Goal: Navigation & Orientation: Find specific page/section

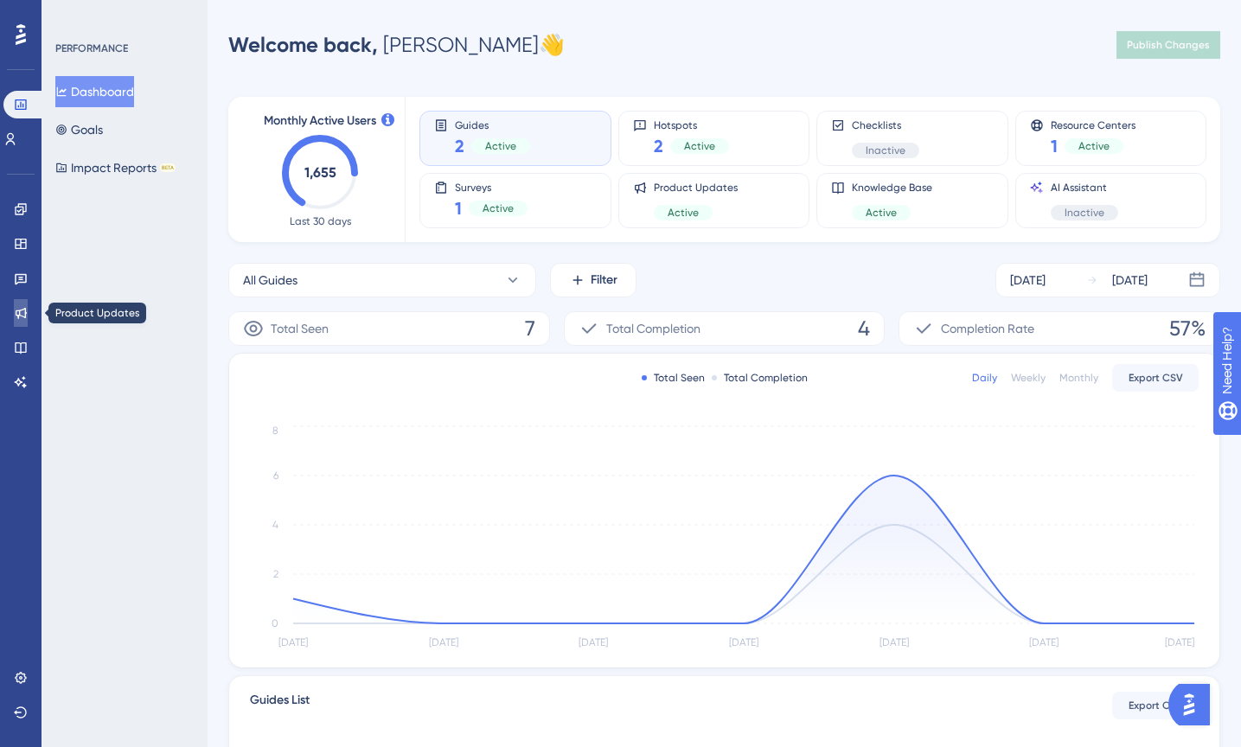
click at [15, 314] on icon at bounding box center [21, 313] width 14 height 14
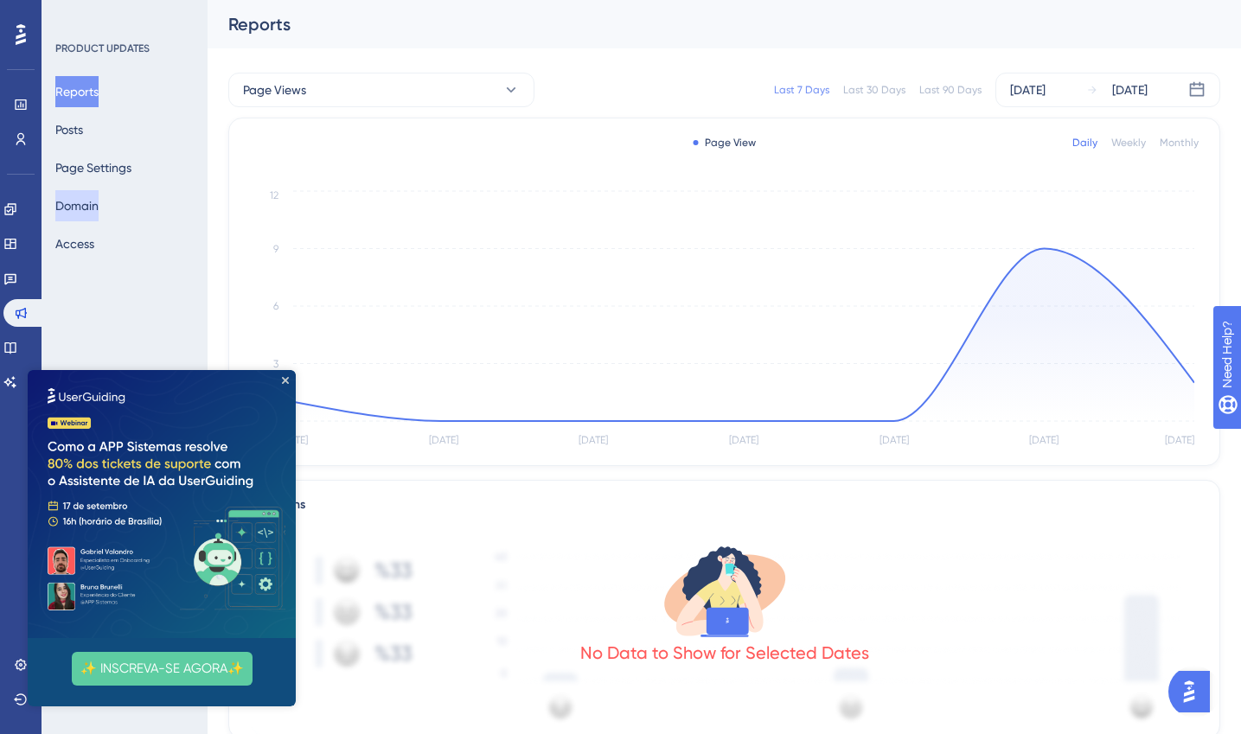
drag, startPoint x: 95, startPoint y: 205, endPoint x: 96, endPoint y: 220, distance: 14.7
click at [95, 206] on button "Domain" at bounding box center [76, 205] width 43 height 31
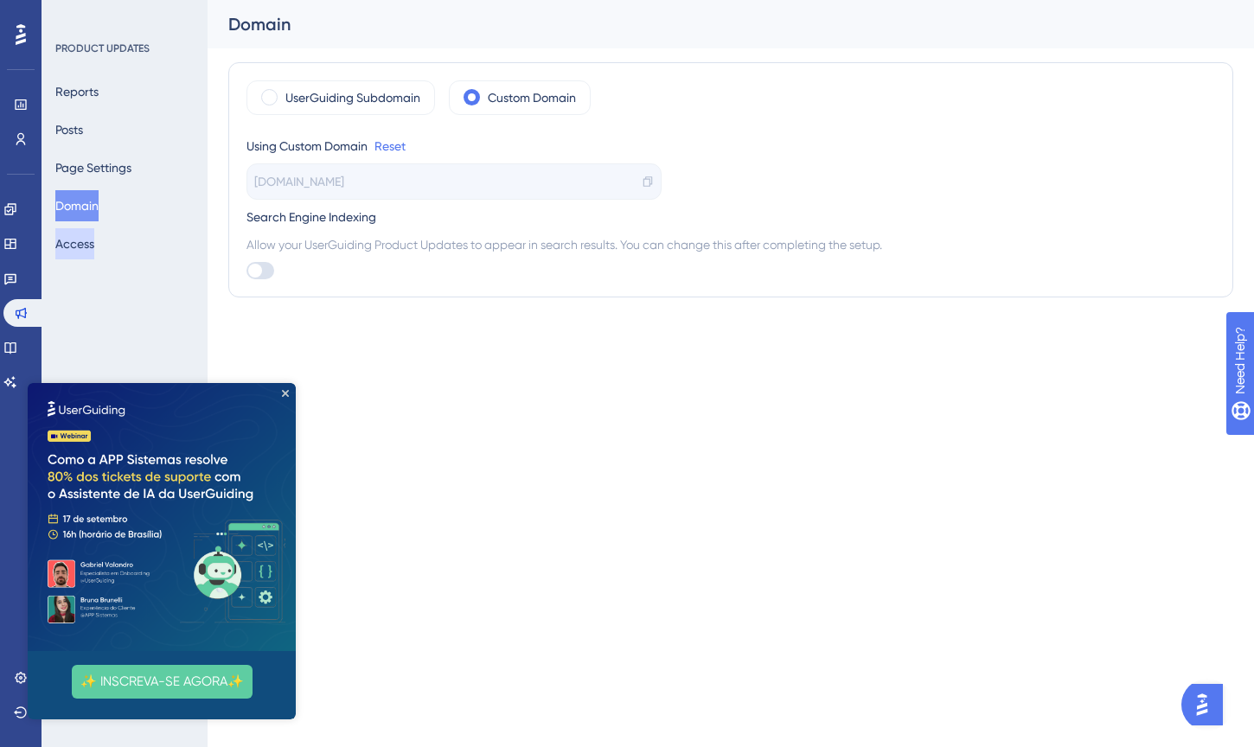
click at [94, 236] on button "Access" at bounding box center [74, 243] width 39 height 31
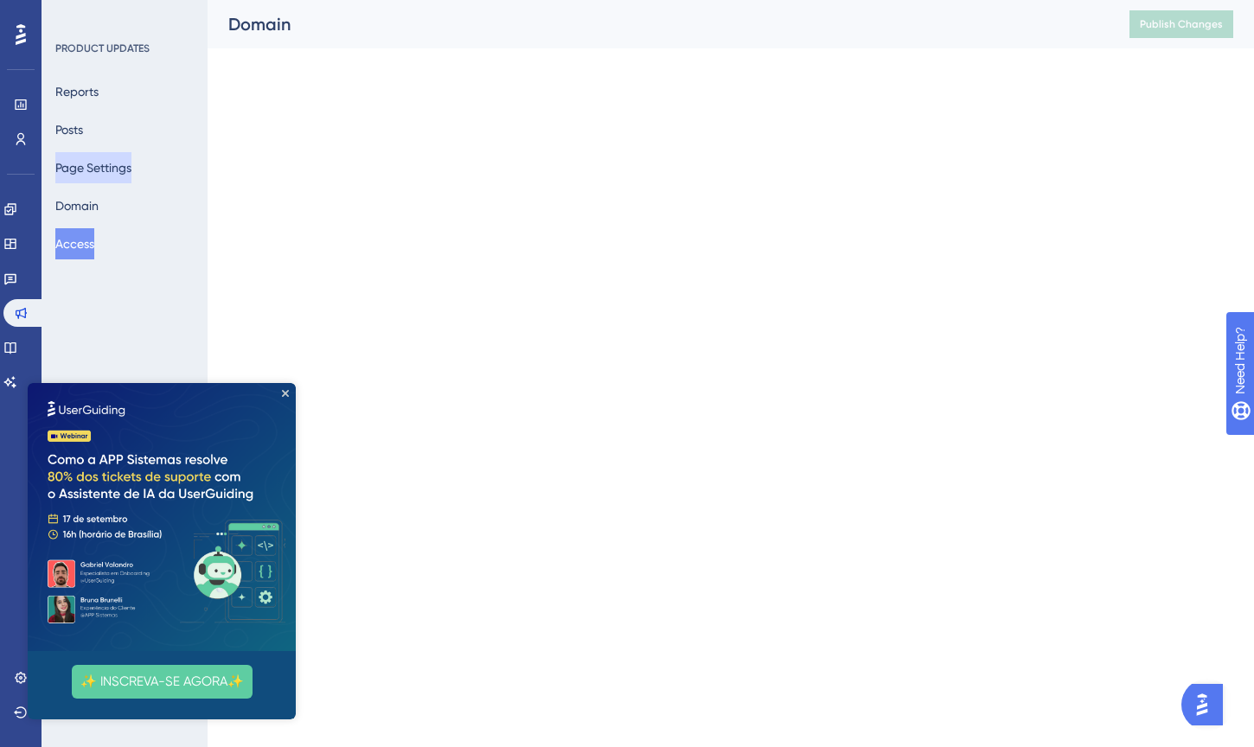
click at [99, 173] on button "Page Settings" at bounding box center [93, 167] width 76 height 31
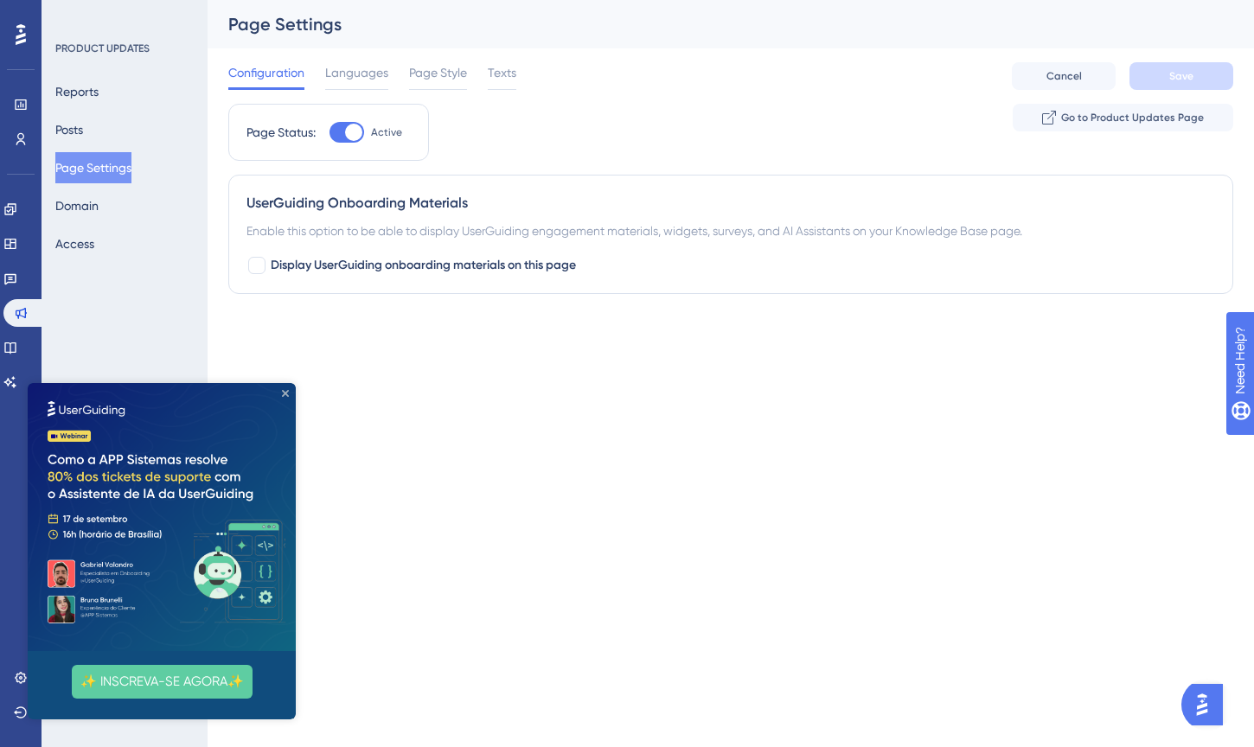
click at [284, 391] on icon "Close Preview" at bounding box center [285, 393] width 7 height 7
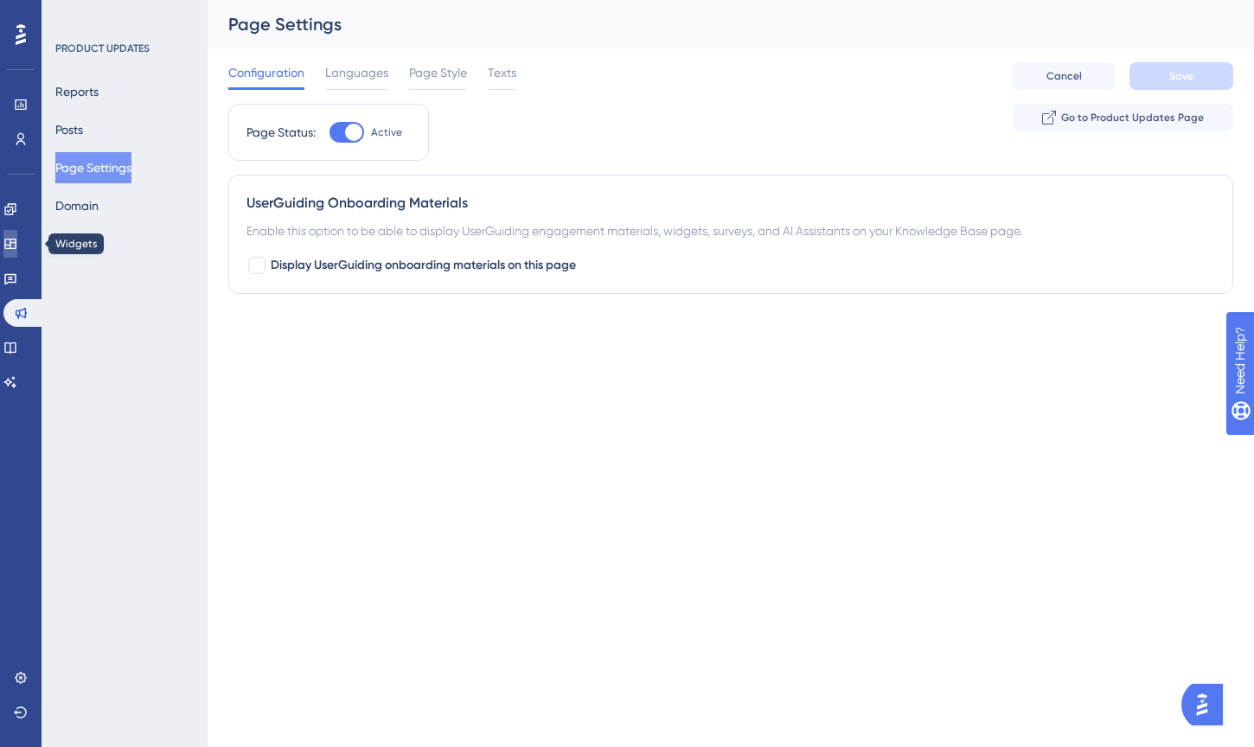
click at [17, 240] on icon at bounding box center [10, 244] width 14 height 14
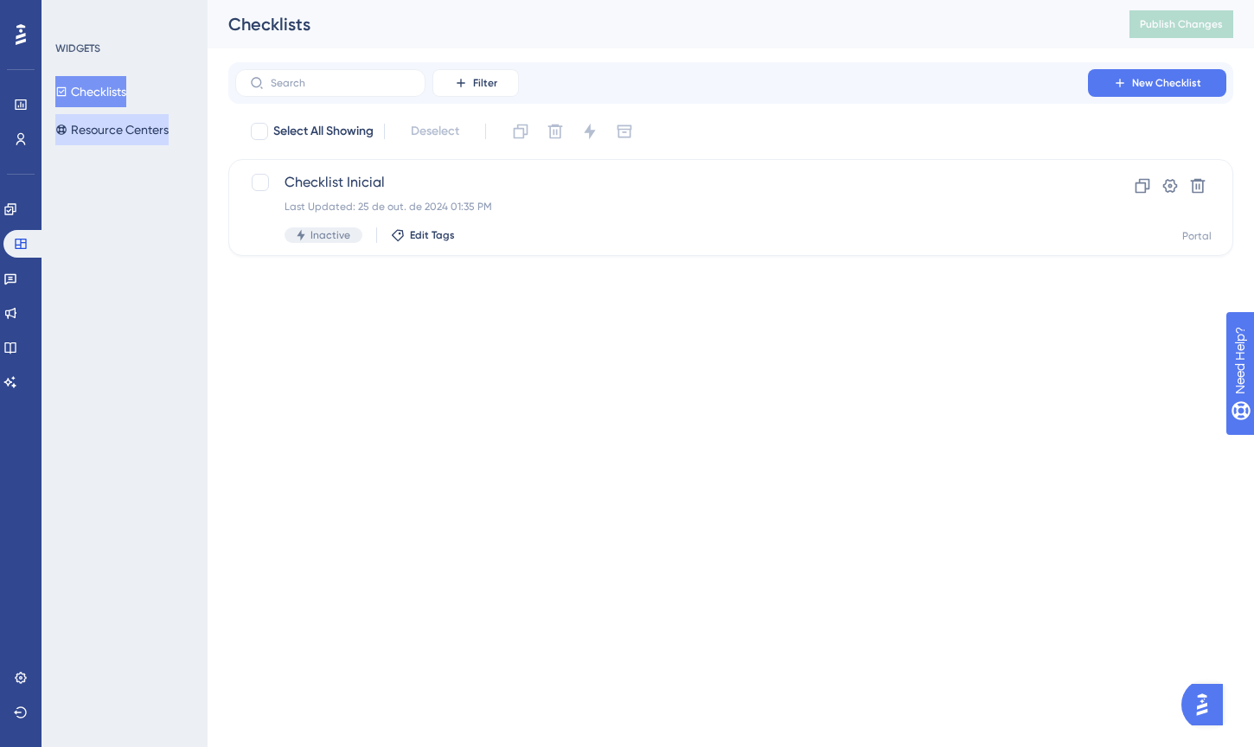
click at [121, 137] on button "Resource Centers" at bounding box center [111, 129] width 113 height 31
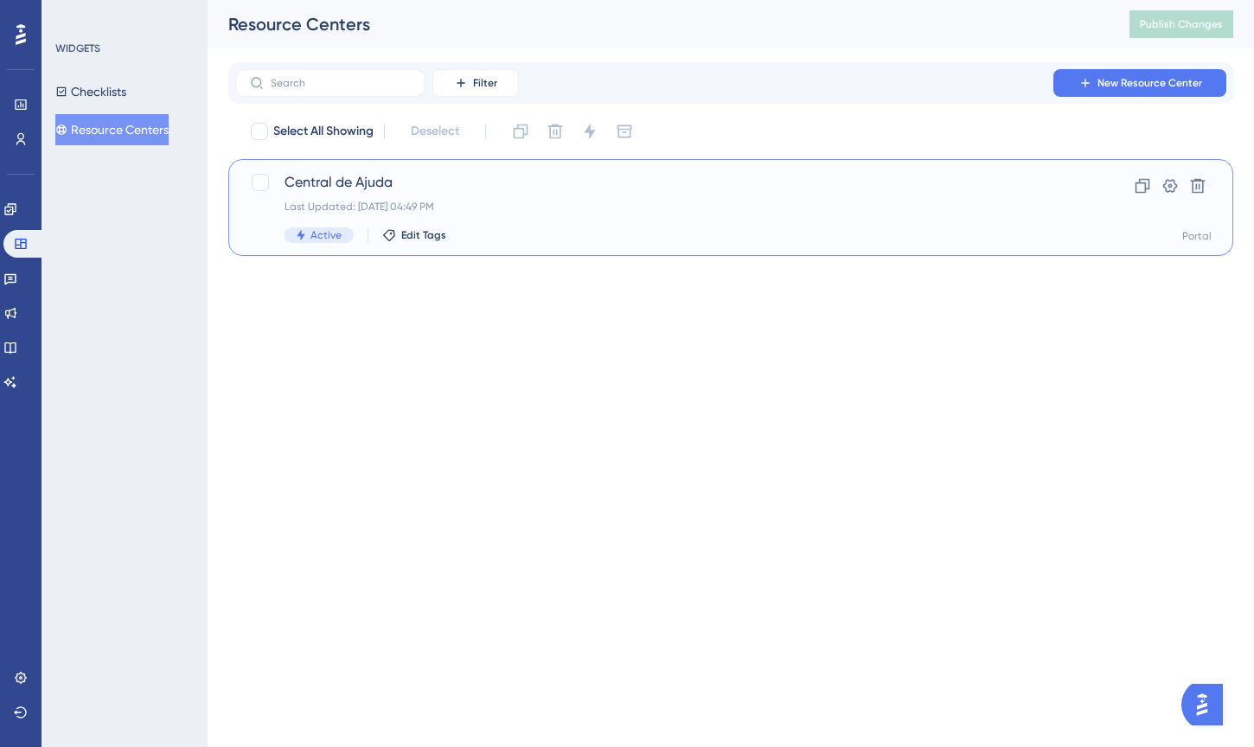
click at [386, 215] on div "Central de Ajuda Last Updated: [DATE] 04:49 PM Active Edit Tags" at bounding box center [662, 207] width 754 height 71
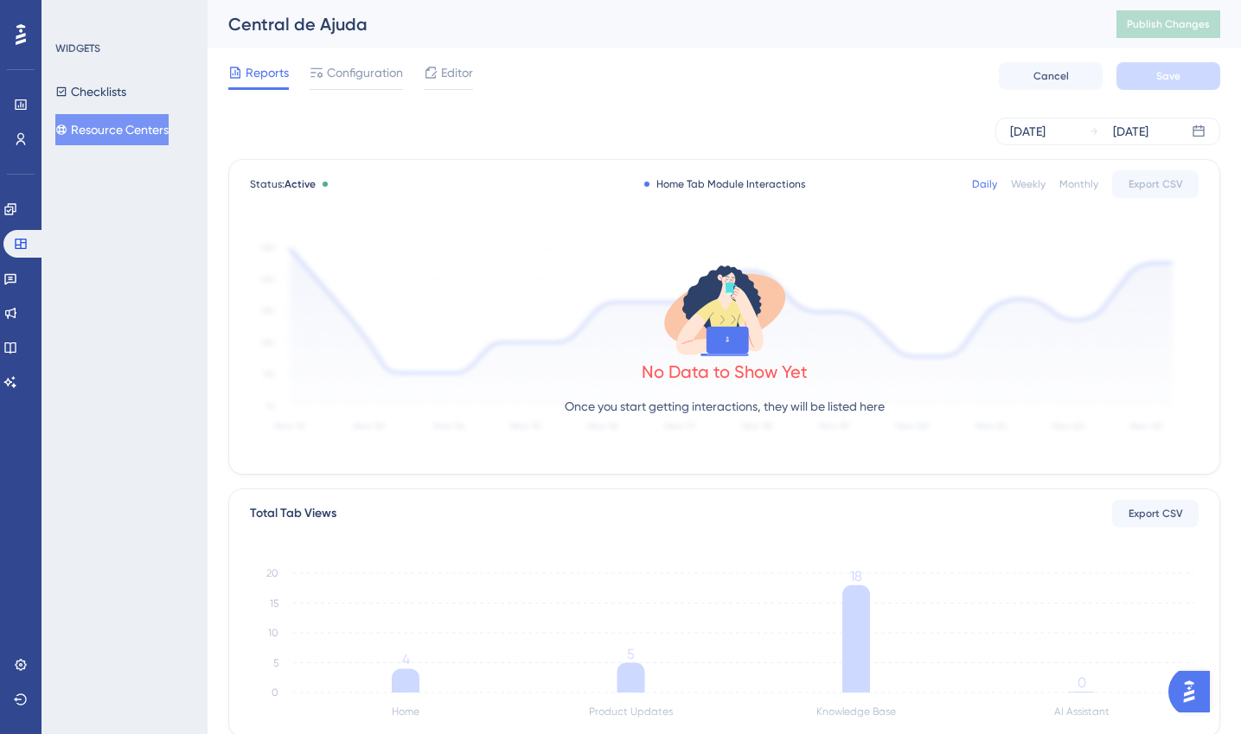
click at [355, 51] on div "Reports Configuration Editor Cancel Save" at bounding box center [724, 75] width 992 height 55
click at [357, 68] on span "Configuration" at bounding box center [365, 72] width 76 height 21
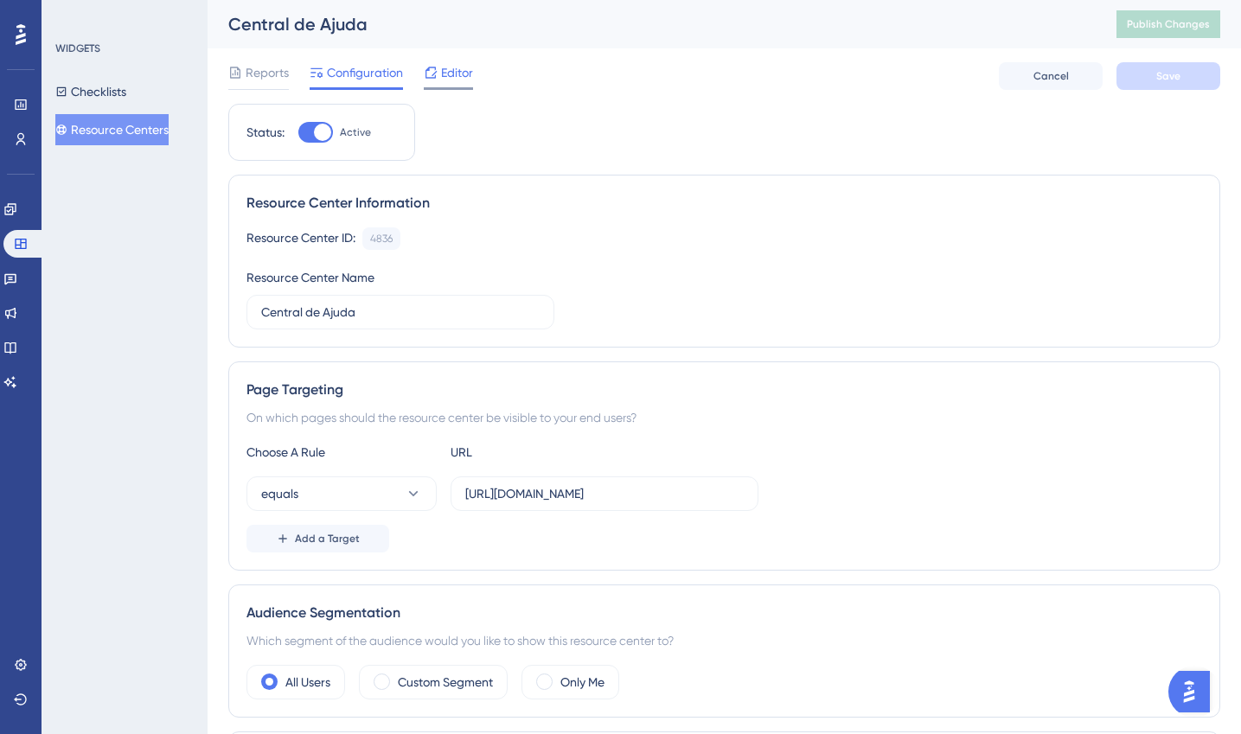
click at [444, 65] on span "Editor" at bounding box center [457, 72] width 32 height 21
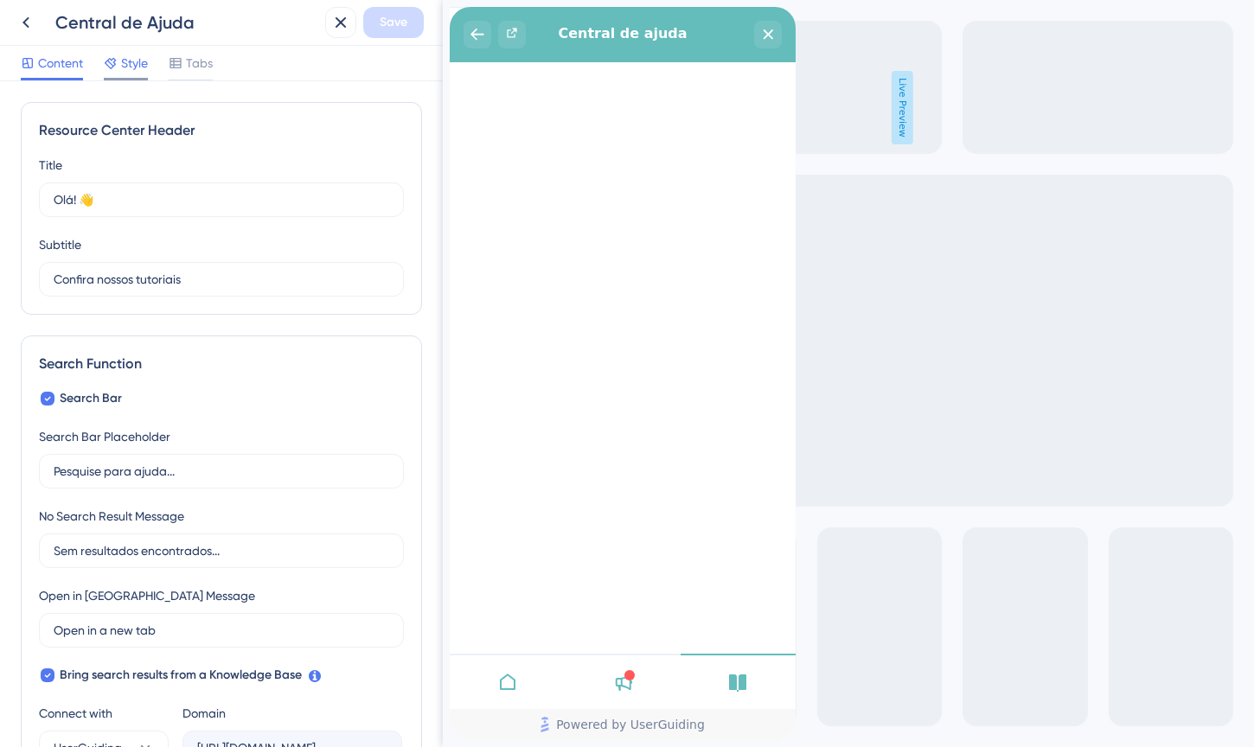
click at [119, 69] on div "Style" at bounding box center [126, 63] width 44 height 21
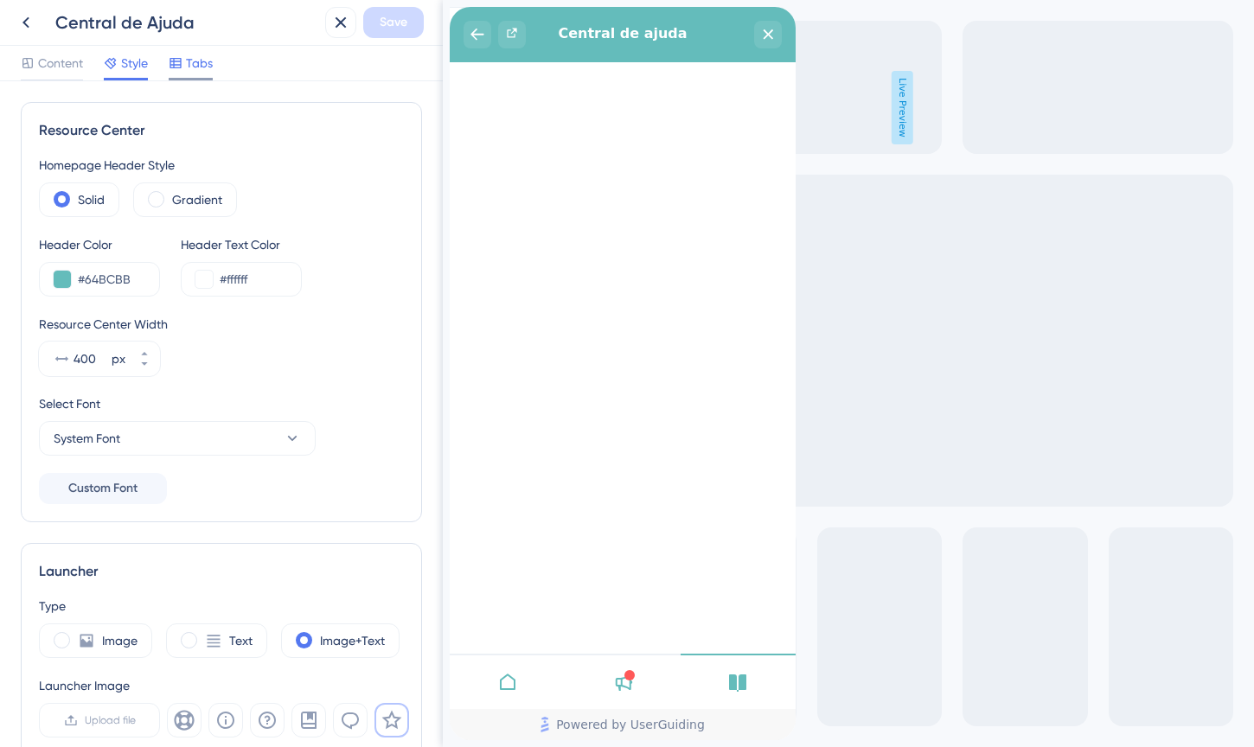
click at [196, 67] on span "Tabs" at bounding box center [199, 63] width 27 height 21
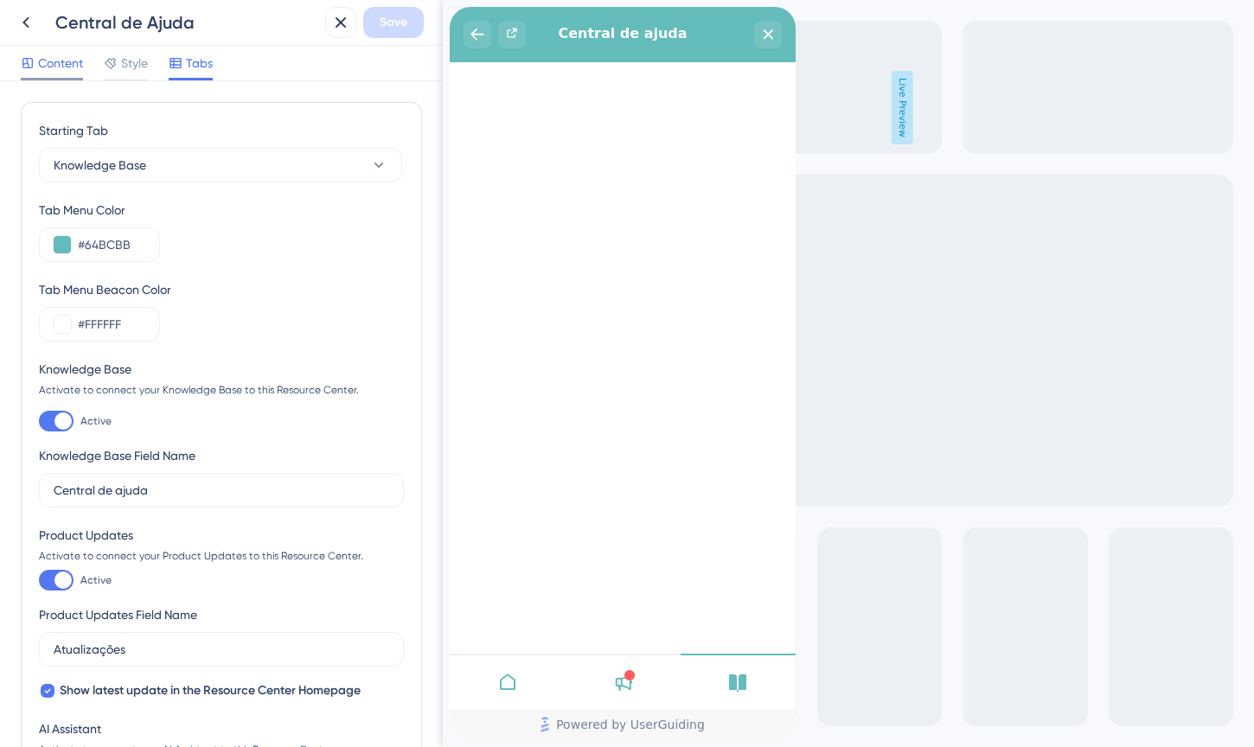
click at [54, 55] on span "Content" at bounding box center [60, 63] width 45 height 21
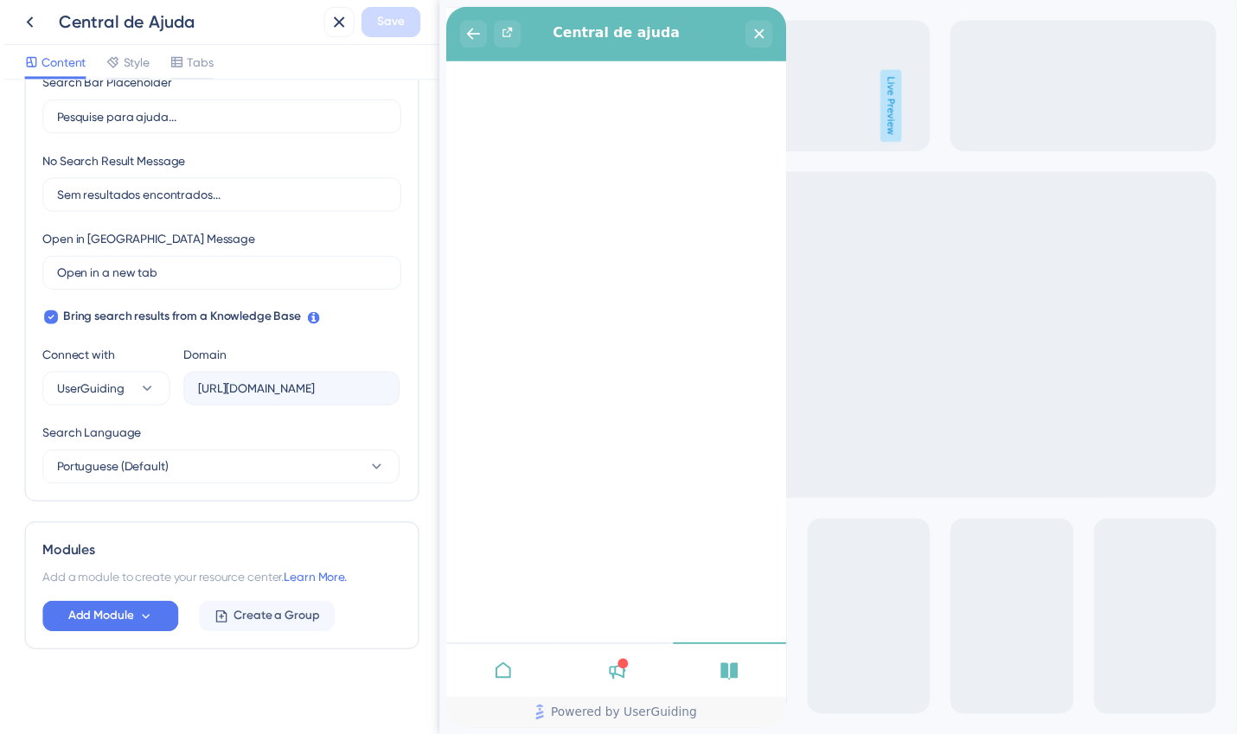
scroll to position [356, 0]
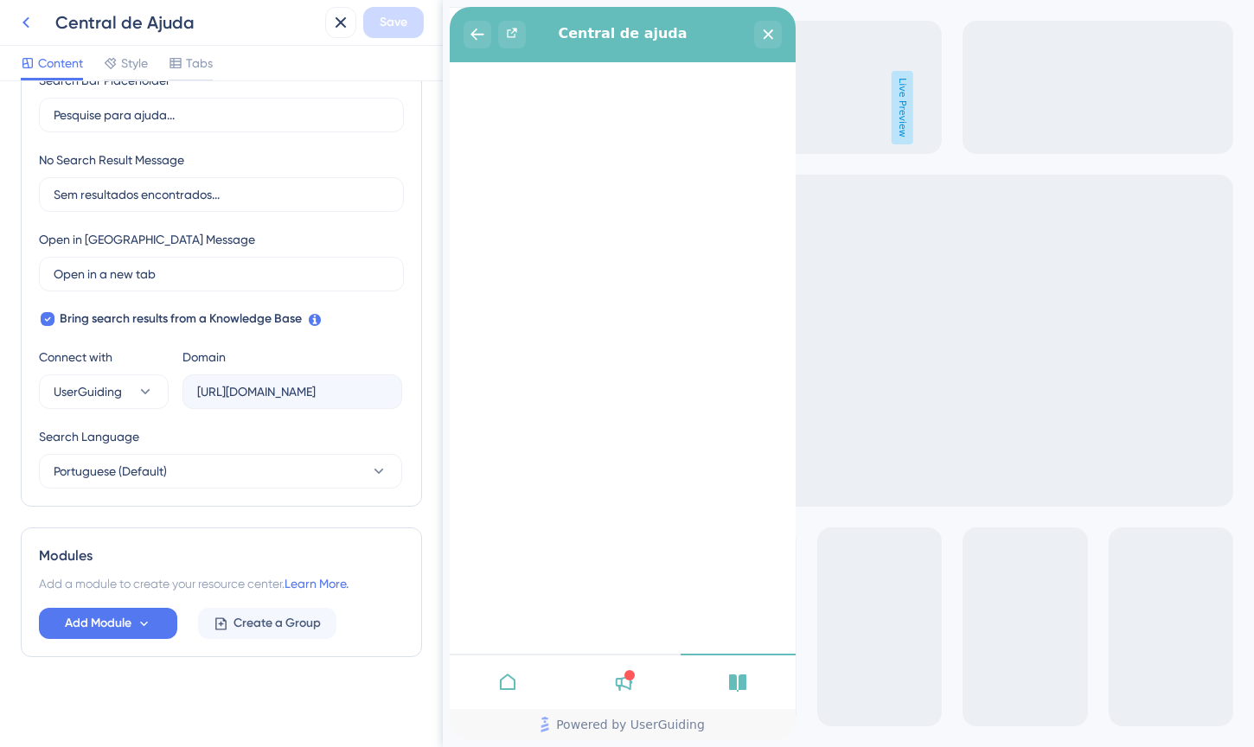
click at [33, 29] on icon at bounding box center [26, 22] width 21 height 21
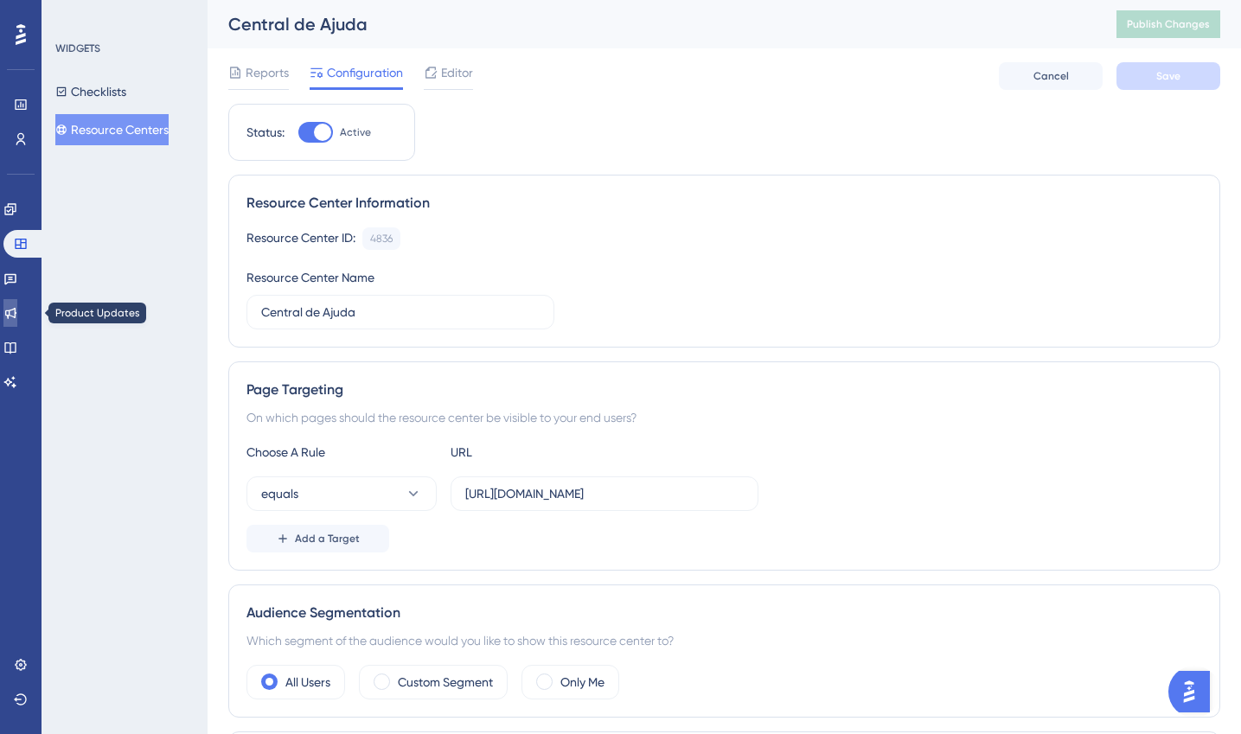
click at [17, 307] on link at bounding box center [10, 313] width 14 height 28
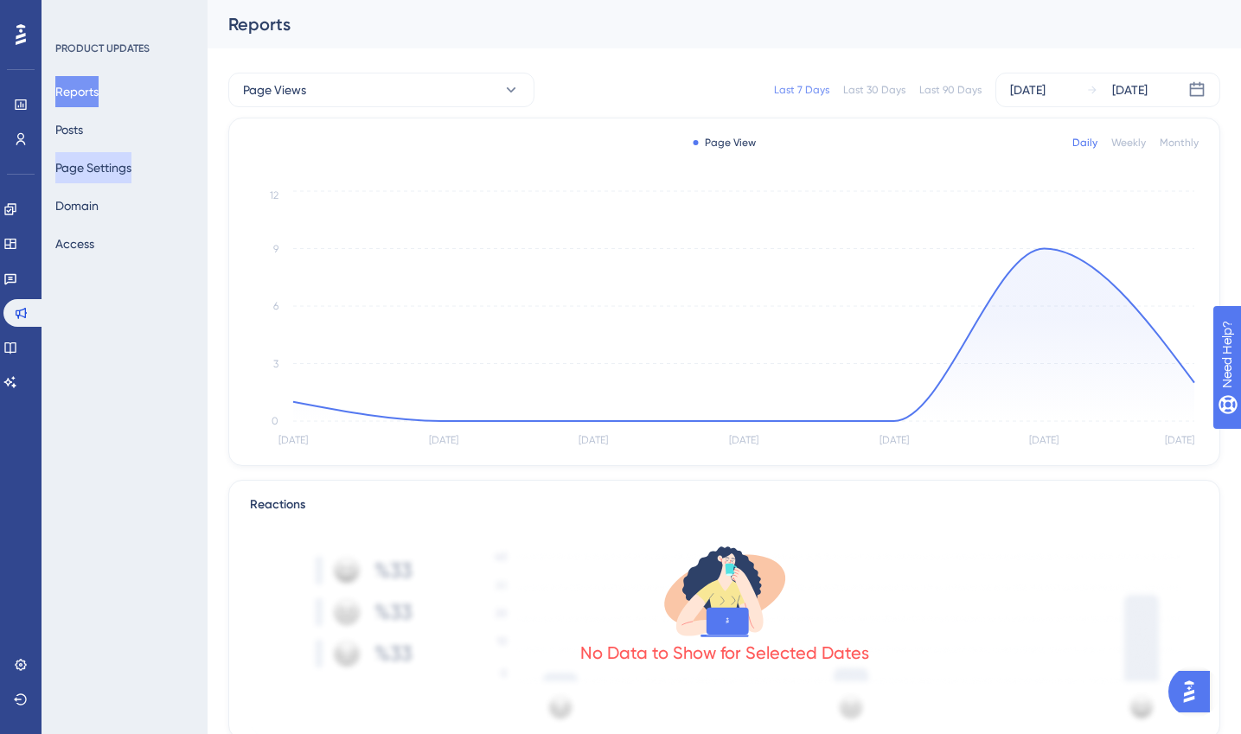
click at [85, 166] on button "Page Settings" at bounding box center [93, 167] width 76 height 31
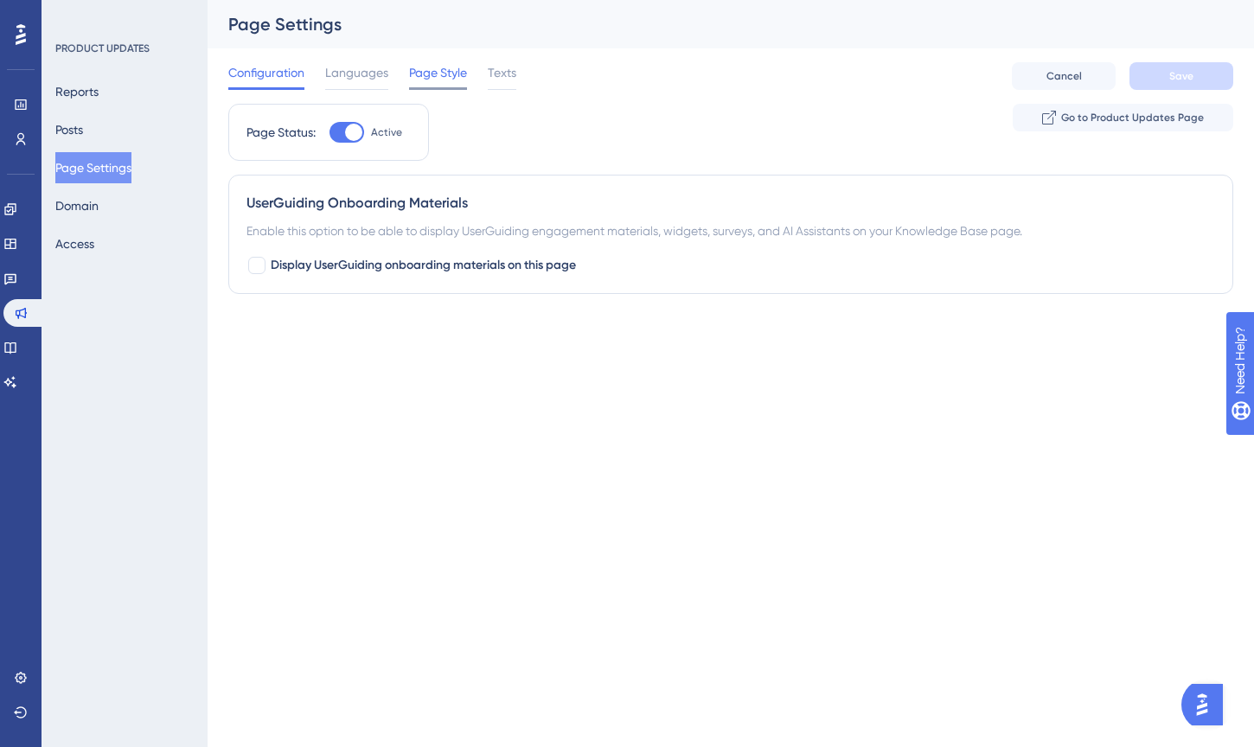
click at [432, 88] on div at bounding box center [438, 88] width 58 height 3
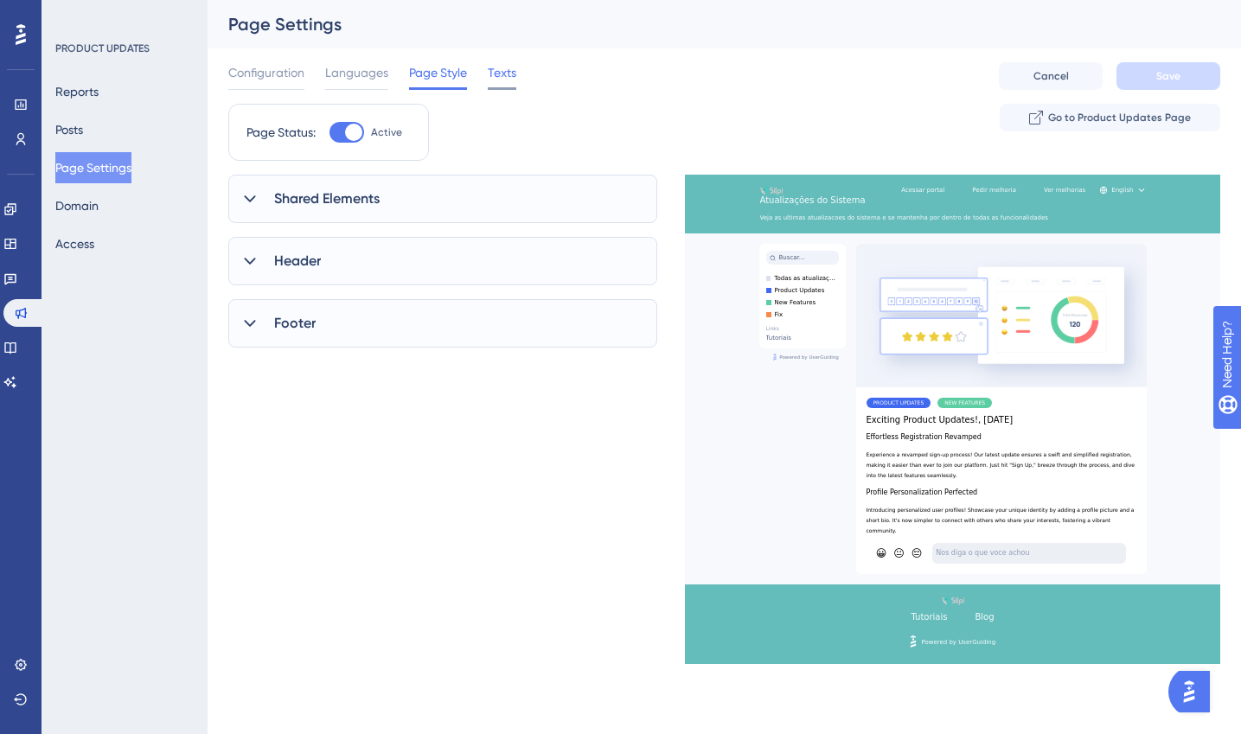
click at [492, 74] on span "Texts" at bounding box center [502, 72] width 29 height 21
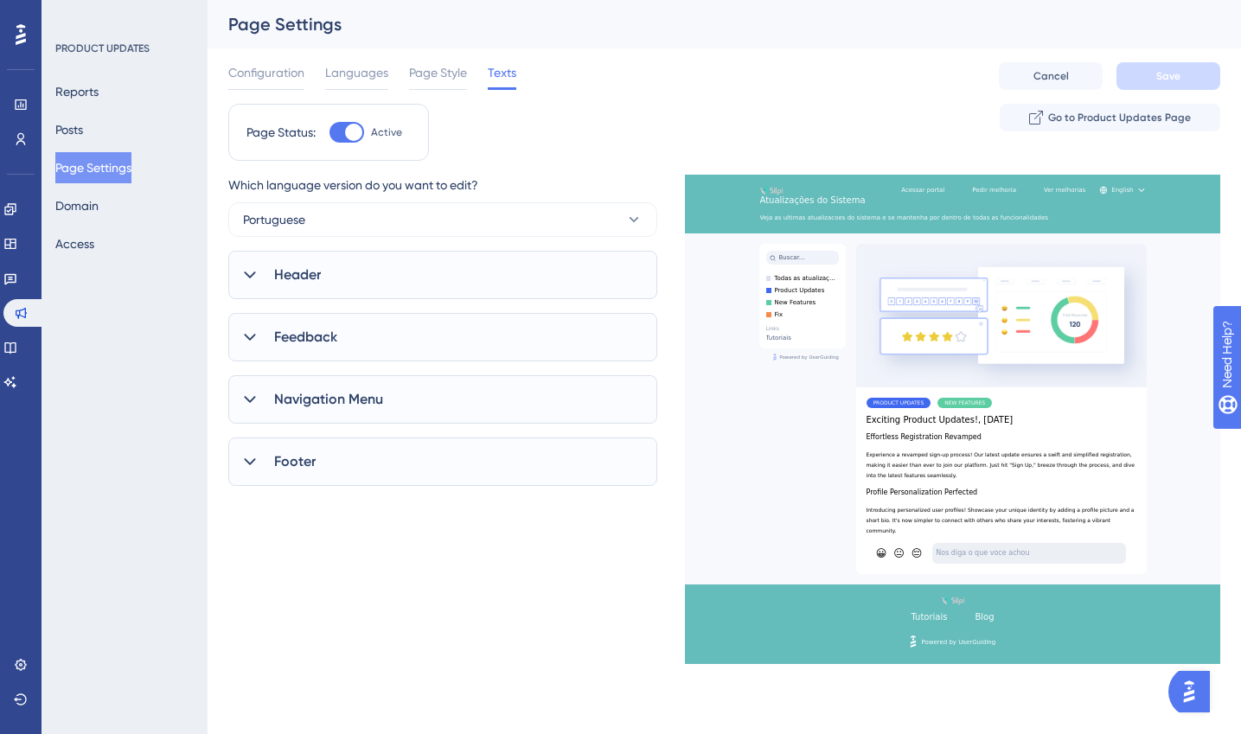
click at [285, 291] on div "Header" at bounding box center [442, 275] width 429 height 48
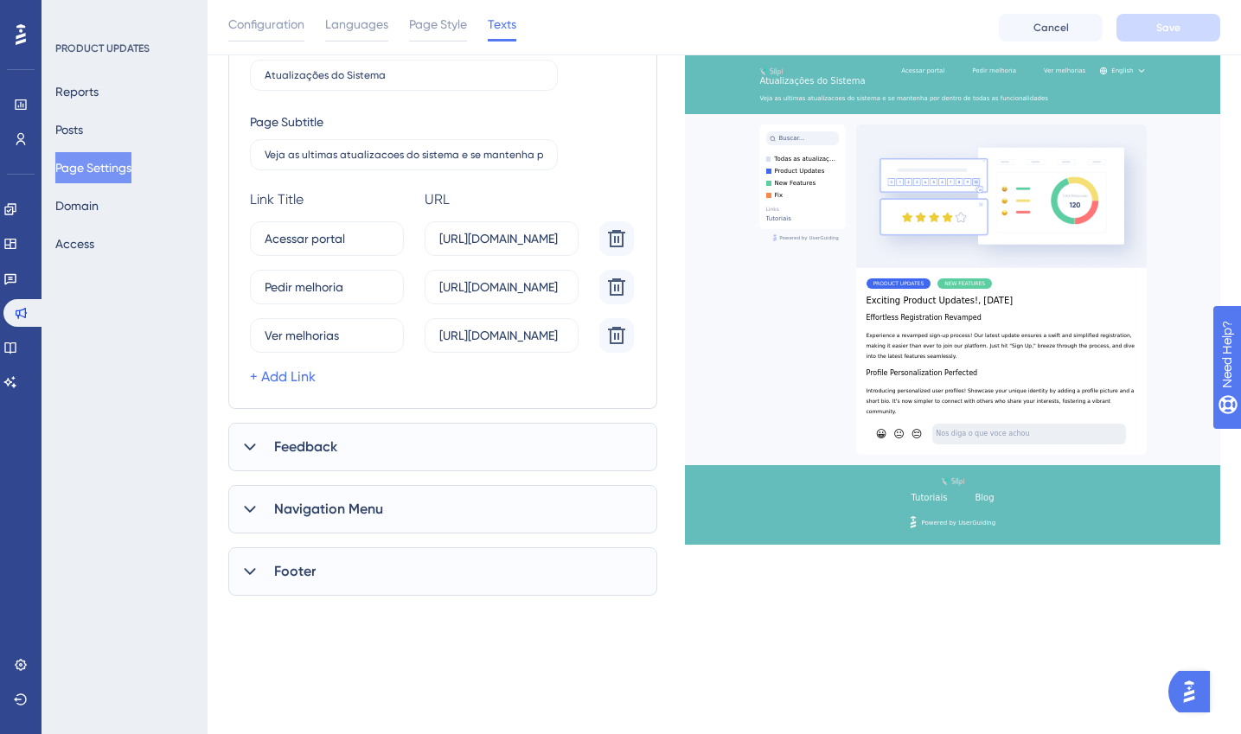
click at [349, 451] on div "Feedback" at bounding box center [442, 447] width 429 height 48
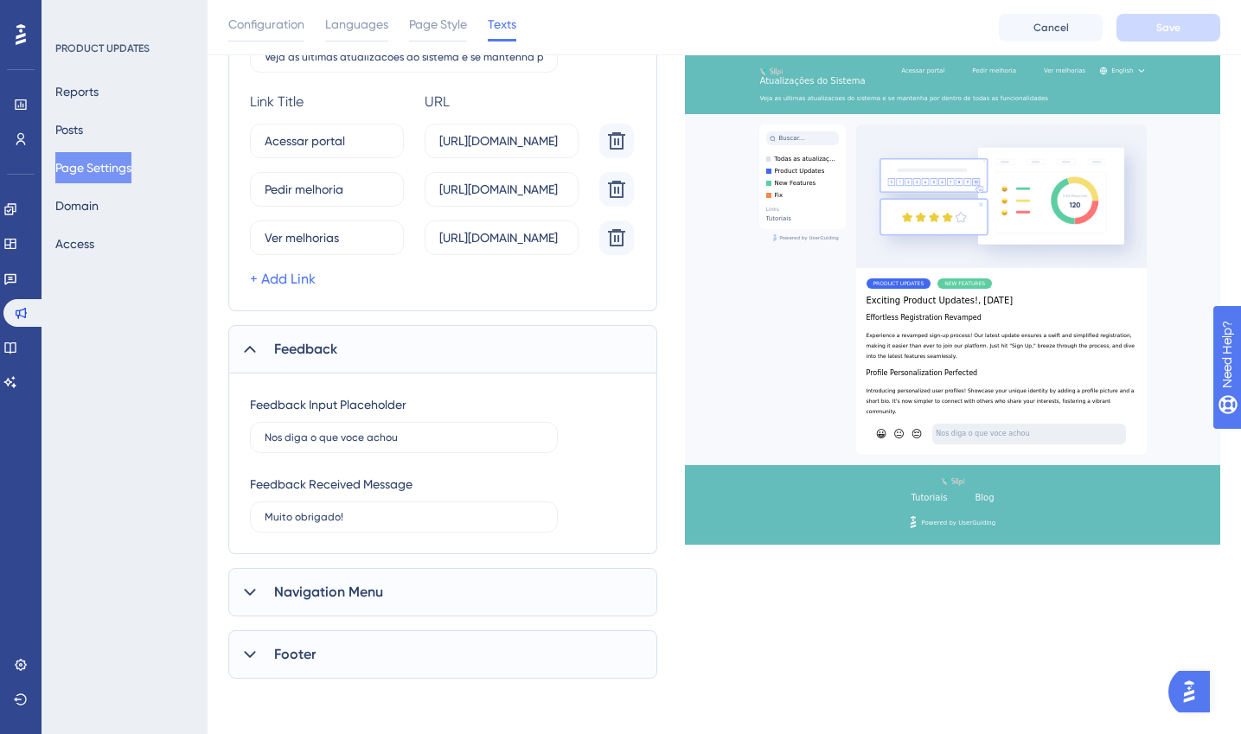
click at [325, 594] on span "Navigation Menu" at bounding box center [328, 592] width 109 height 21
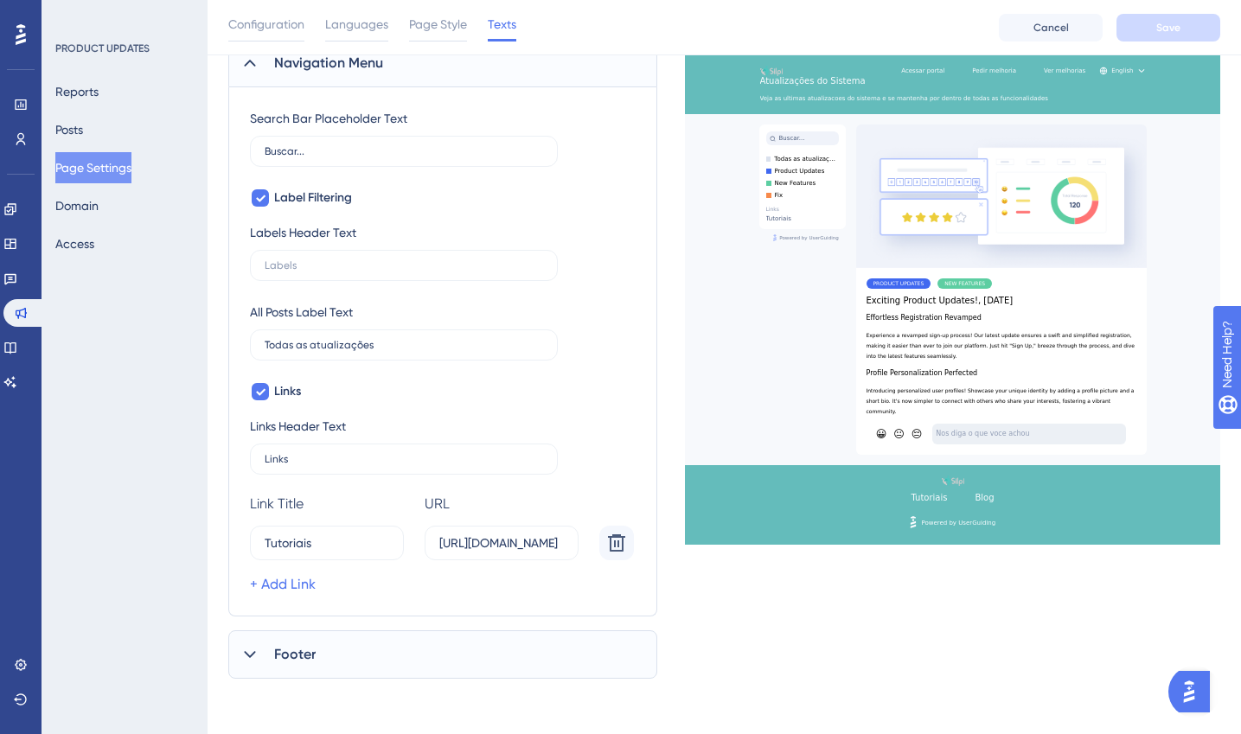
drag, startPoint x: 323, startPoint y: 644, endPoint x: 310, endPoint y: 619, distance: 27.9
click at [323, 644] on div "Footer" at bounding box center [442, 655] width 429 height 48
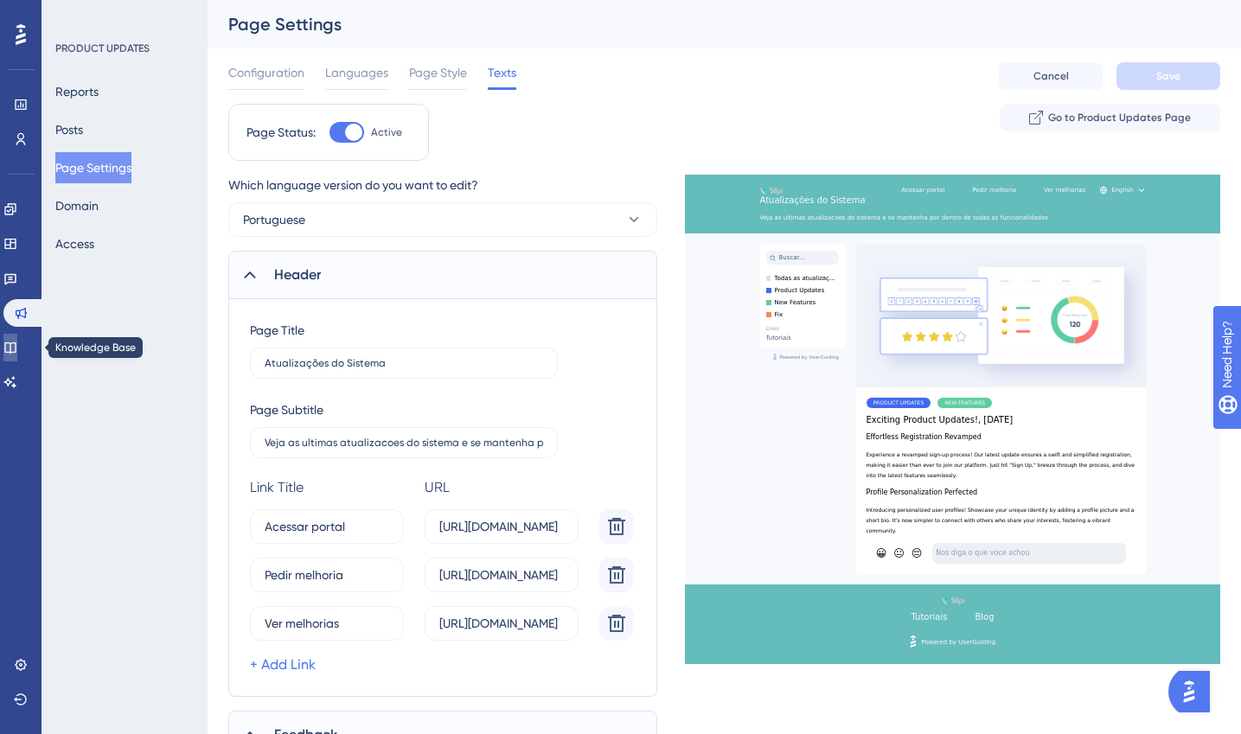
click at [17, 343] on link at bounding box center [10, 348] width 14 height 28
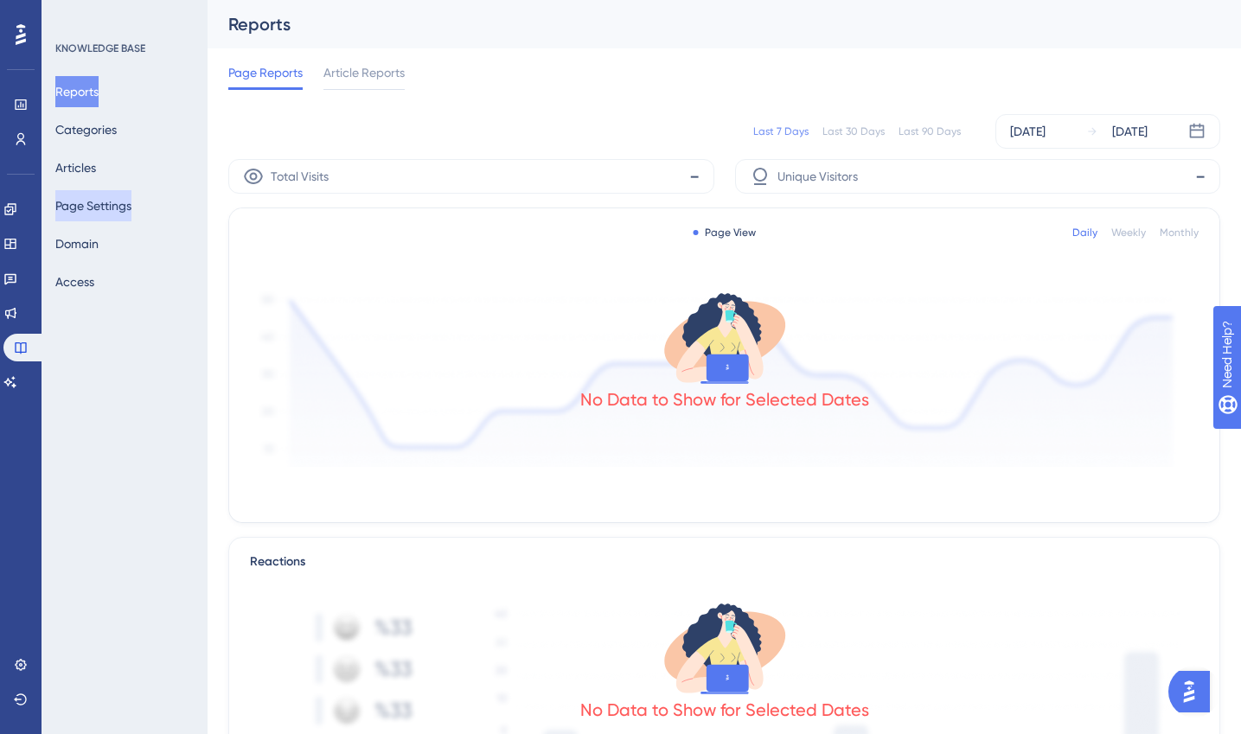
click at [93, 209] on button "Page Settings" at bounding box center [93, 205] width 76 height 31
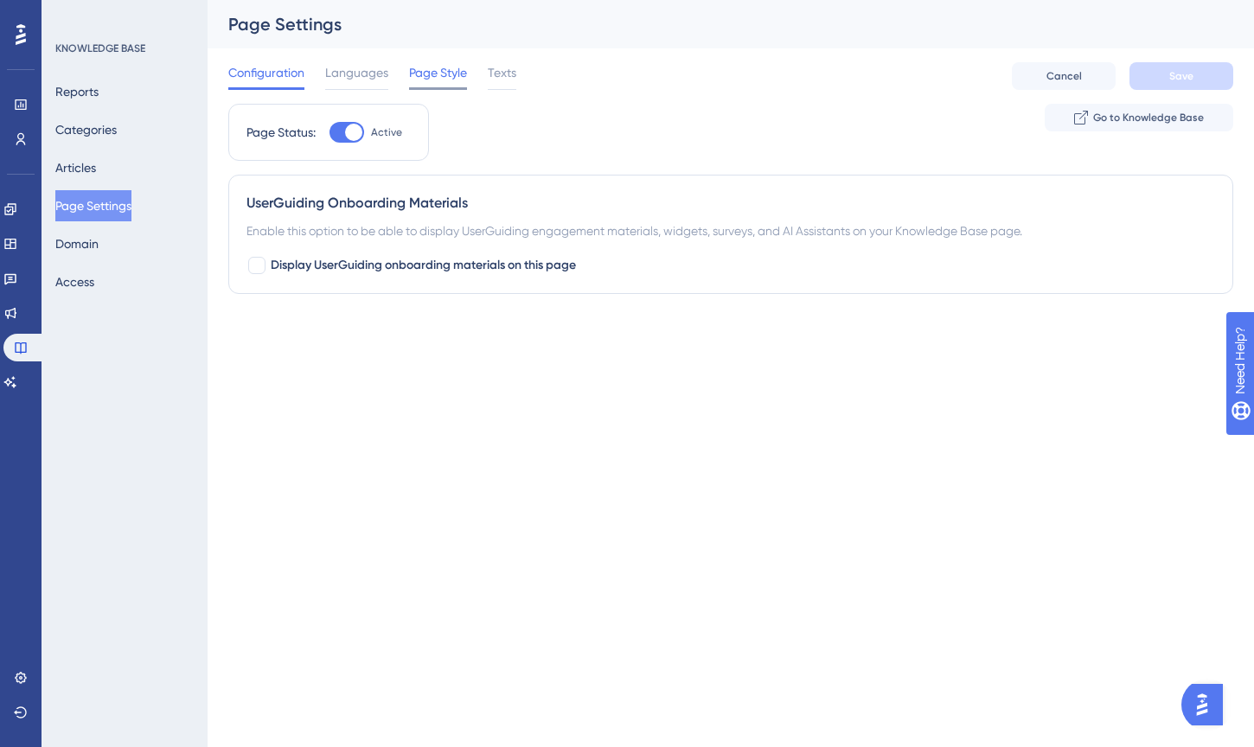
click at [455, 77] on span "Page Style" at bounding box center [438, 72] width 58 height 21
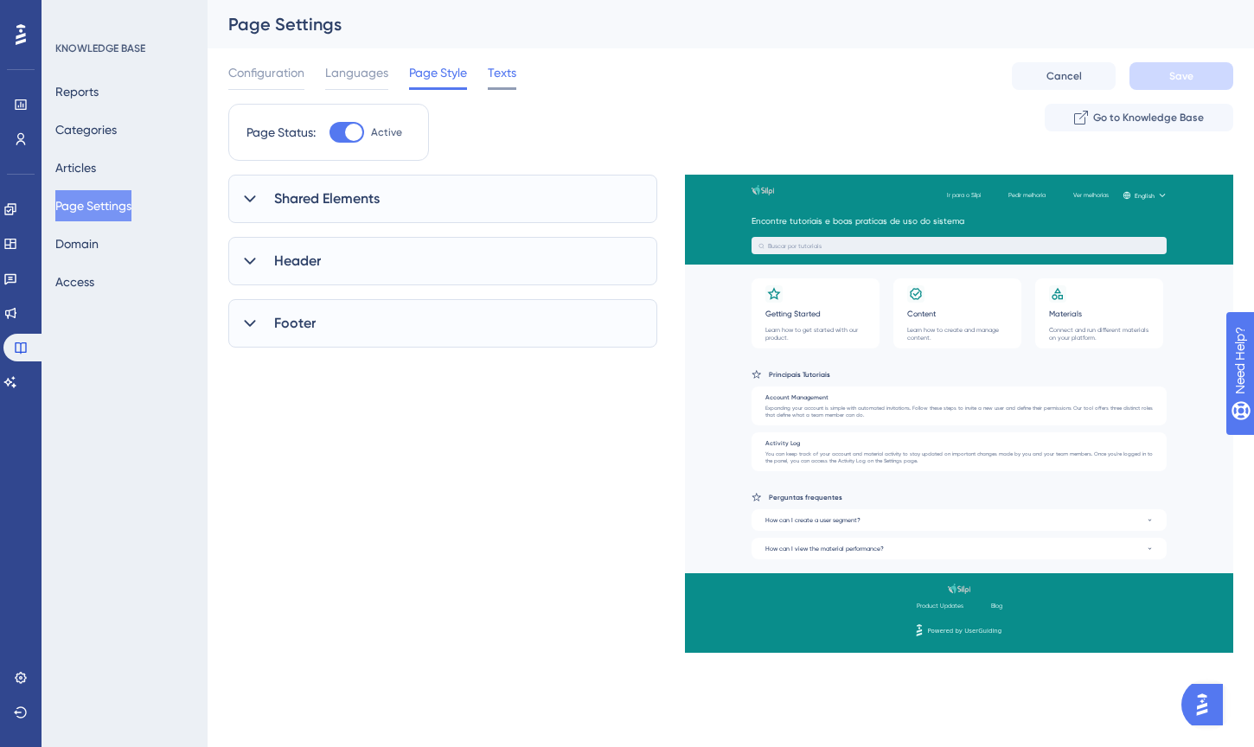
click at [494, 74] on span "Texts" at bounding box center [502, 72] width 29 height 21
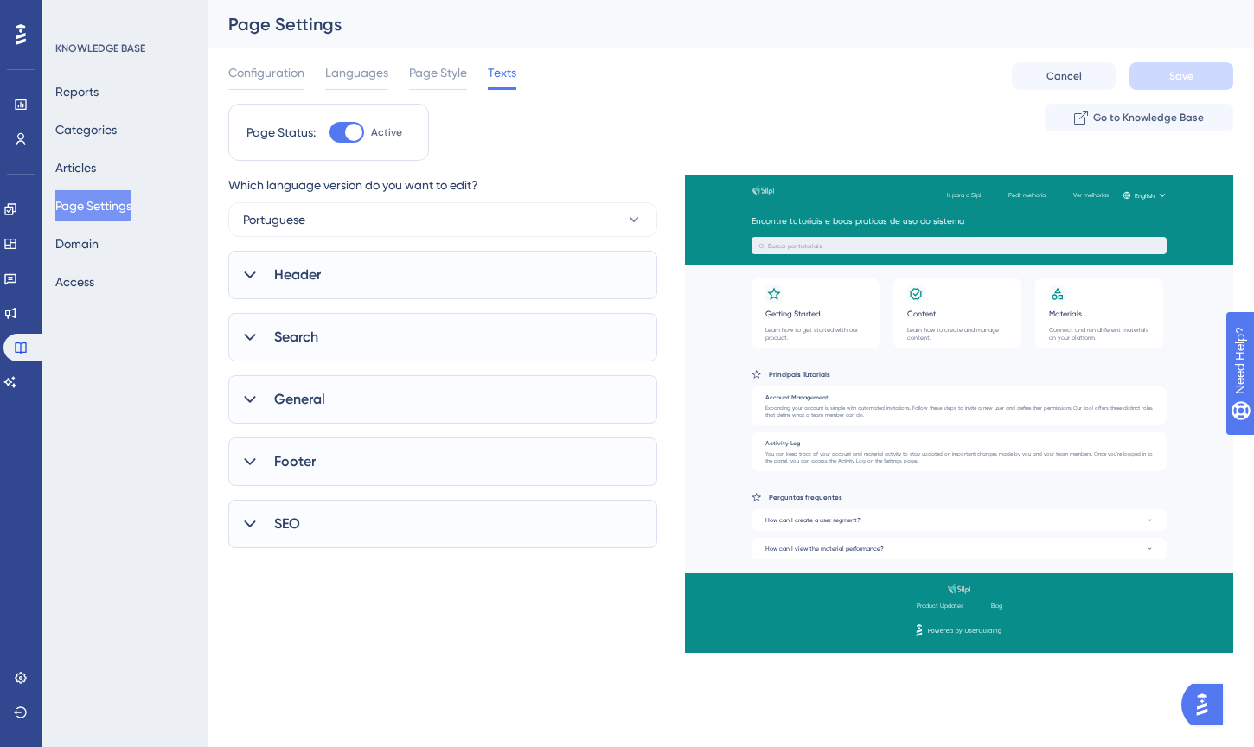
click at [387, 533] on div "SEO" at bounding box center [442, 524] width 429 height 48
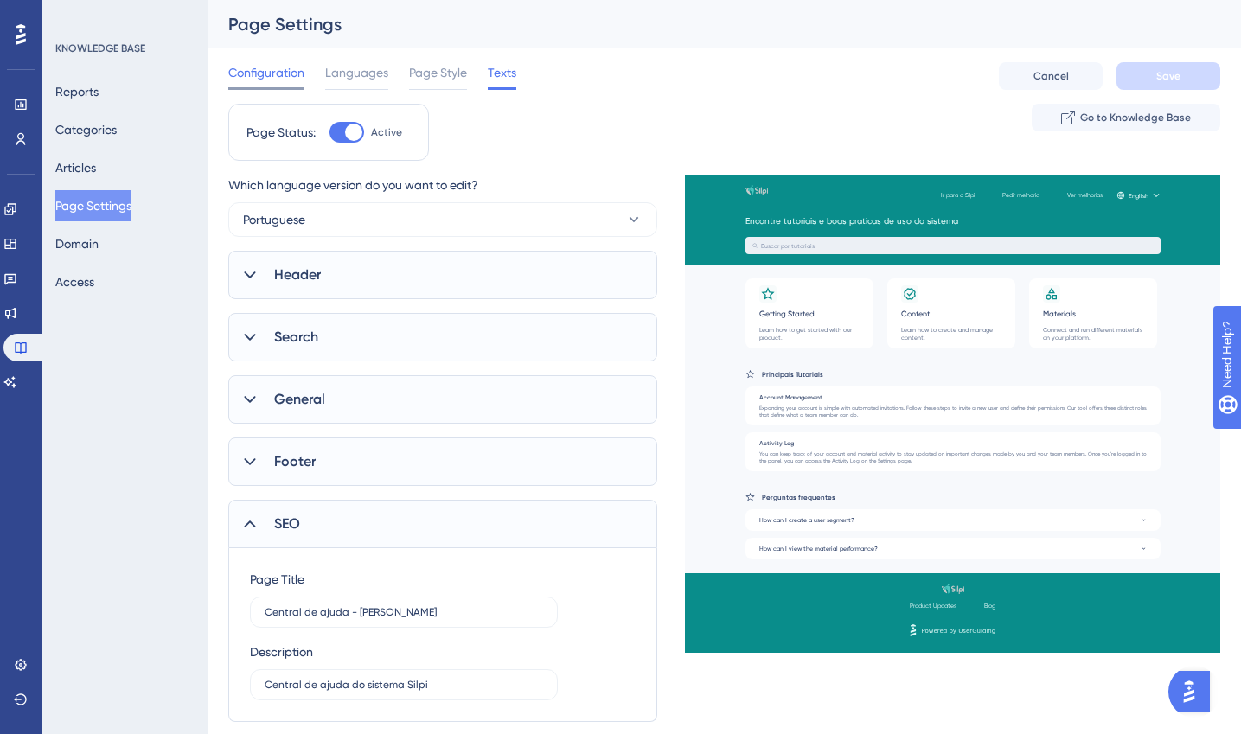
click at [296, 83] on div "Configuration" at bounding box center [266, 76] width 76 height 28
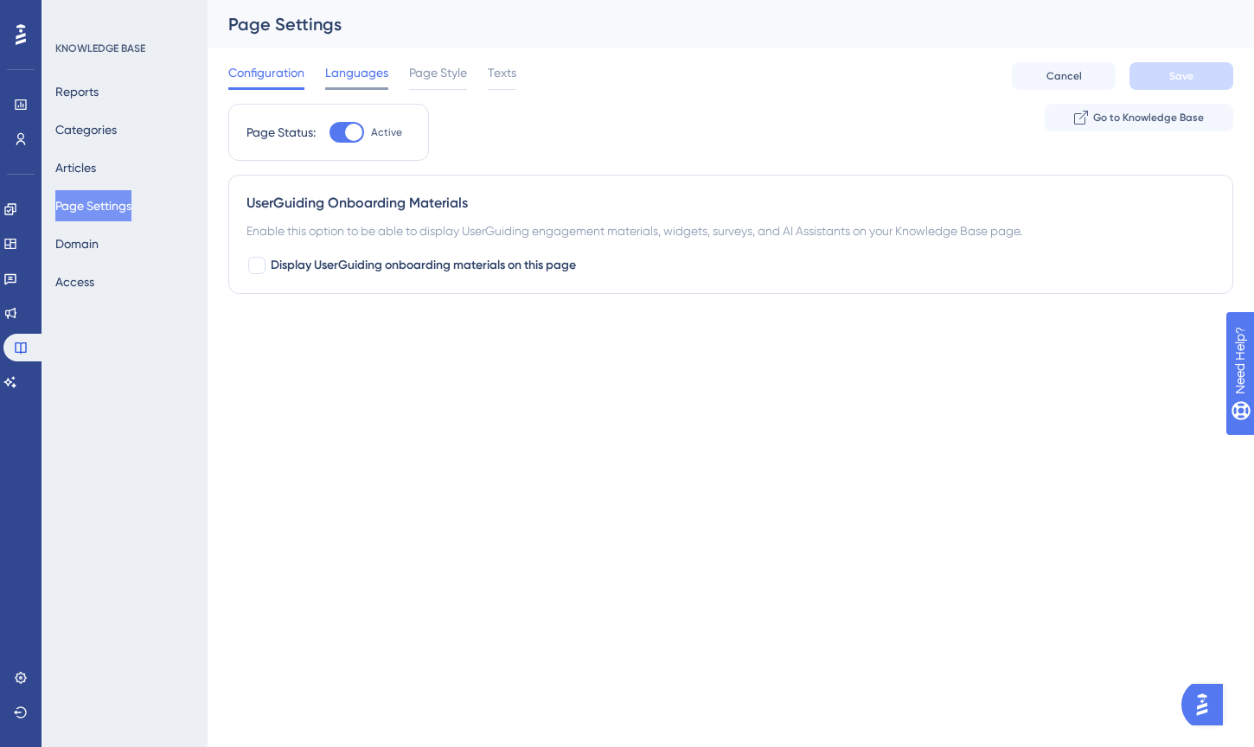
click at [356, 80] on span "Languages" at bounding box center [356, 72] width 63 height 21
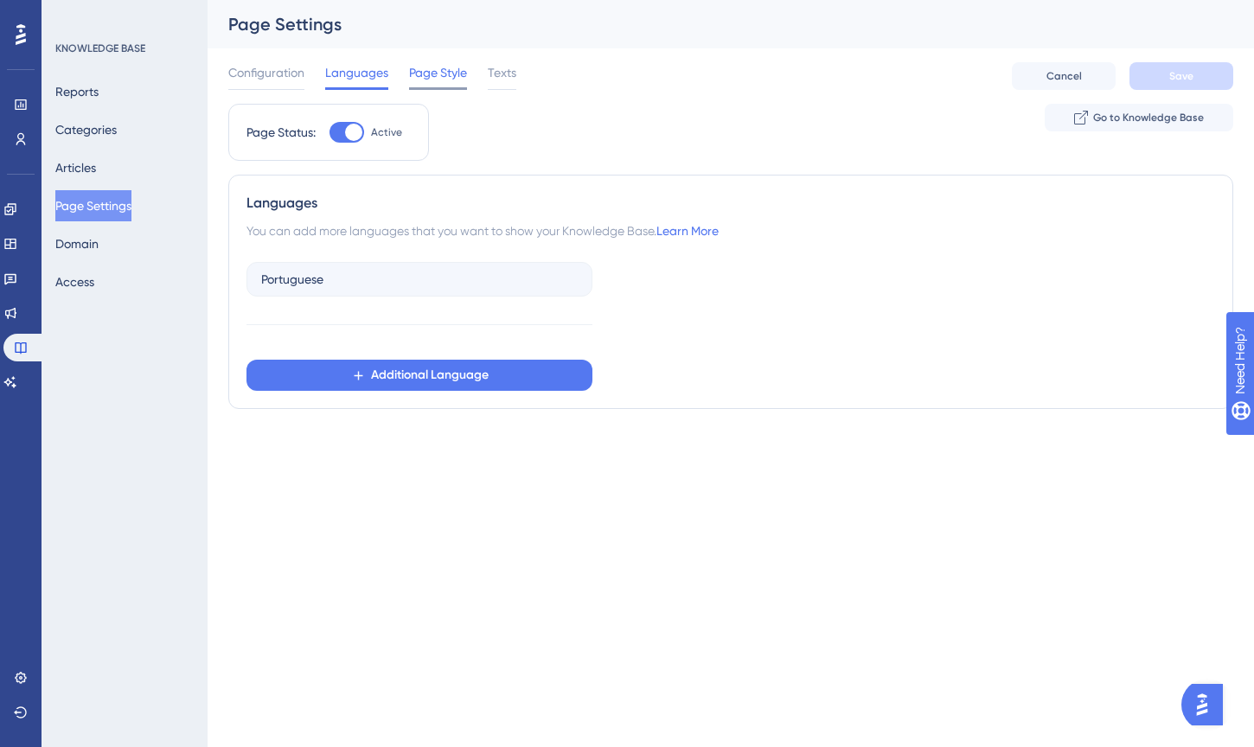
click at [449, 80] on span "Page Style" at bounding box center [438, 72] width 58 height 21
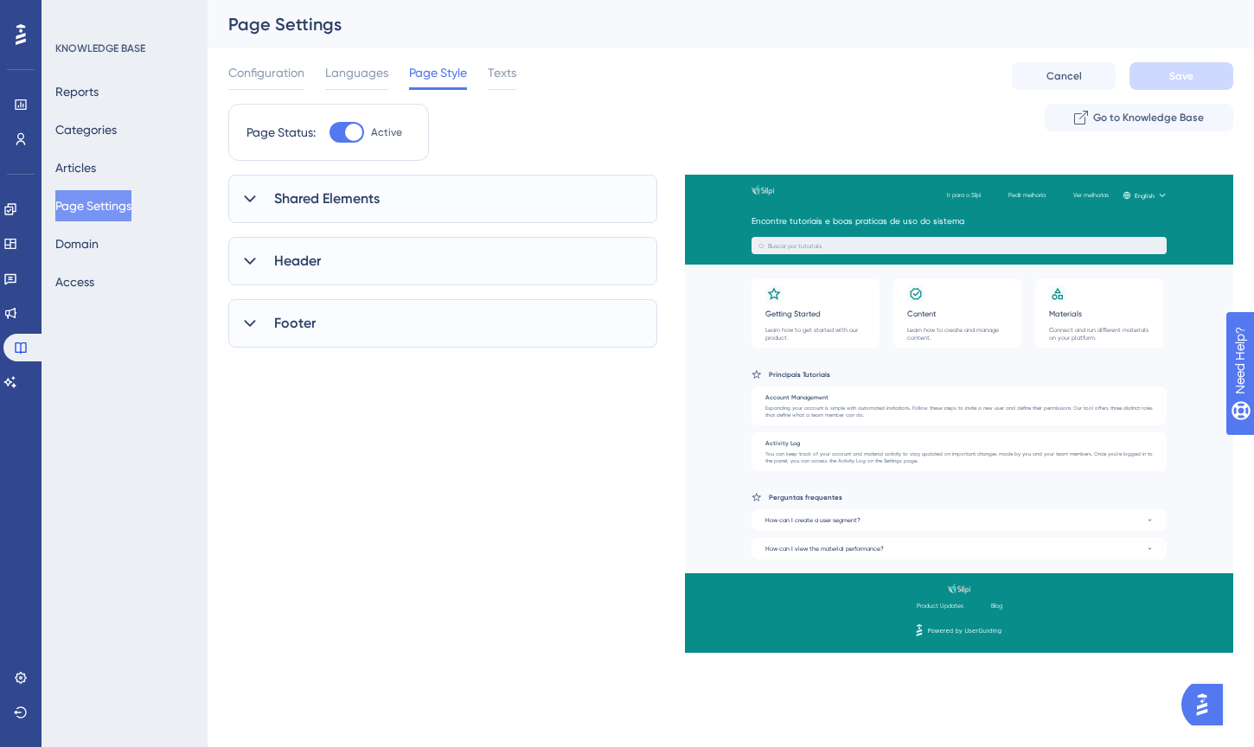
click at [312, 213] on div "Shared Elements" at bounding box center [442, 199] width 429 height 48
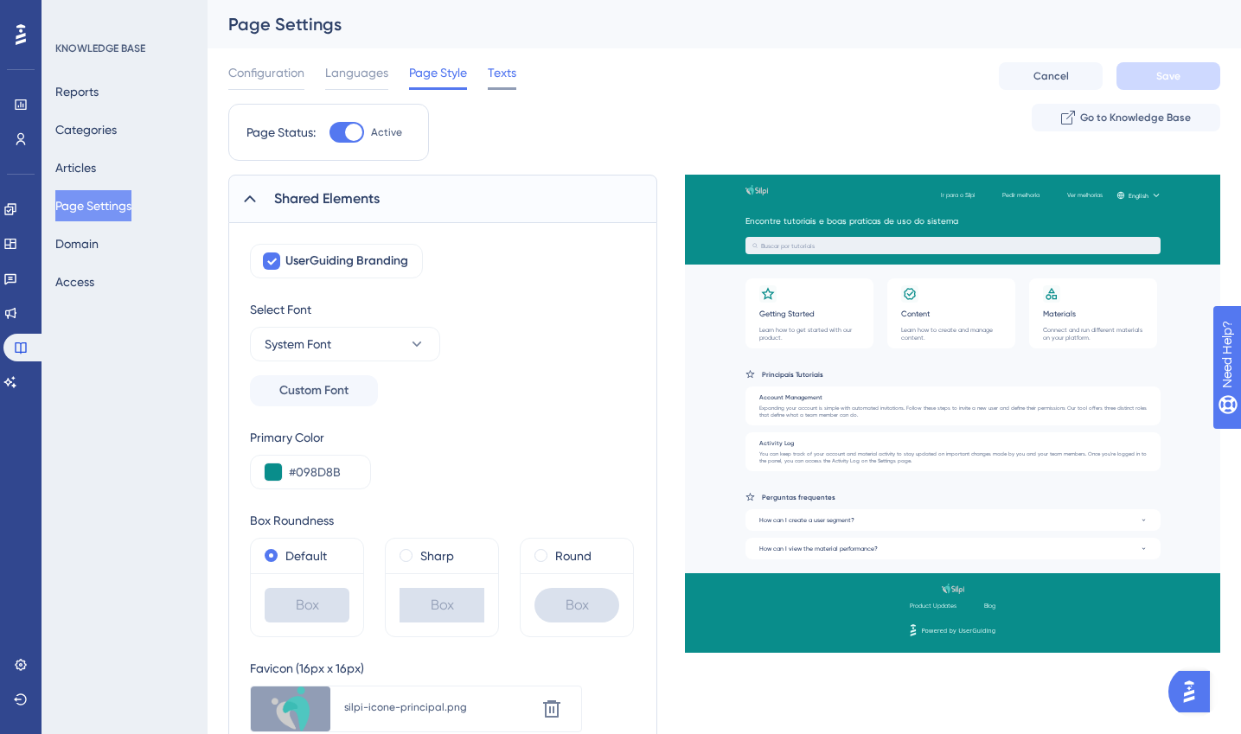
click at [504, 72] on span "Texts" at bounding box center [502, 72] width 29 height 21
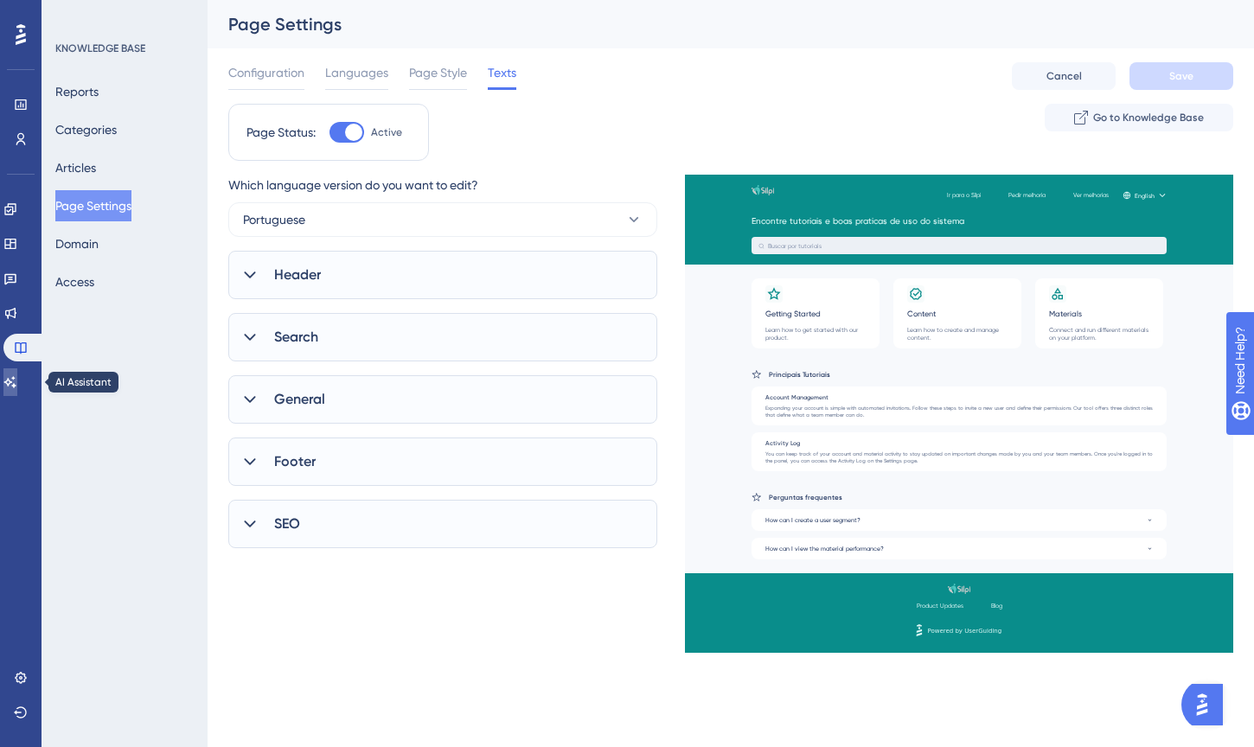
click at [17, 379] on link at bounding box center [10, 382] width 14 height 28
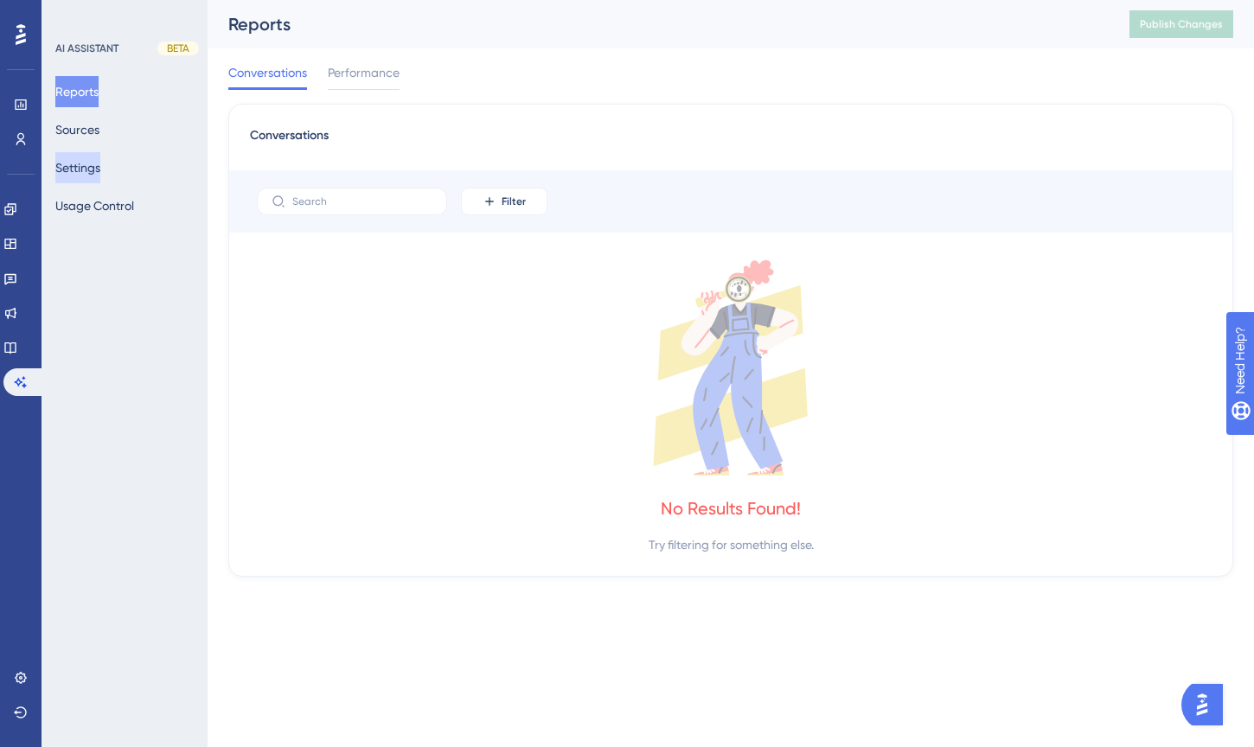
click at [100, 170] on button "Settings" at bounding box center [77, 167] width 45 height 31
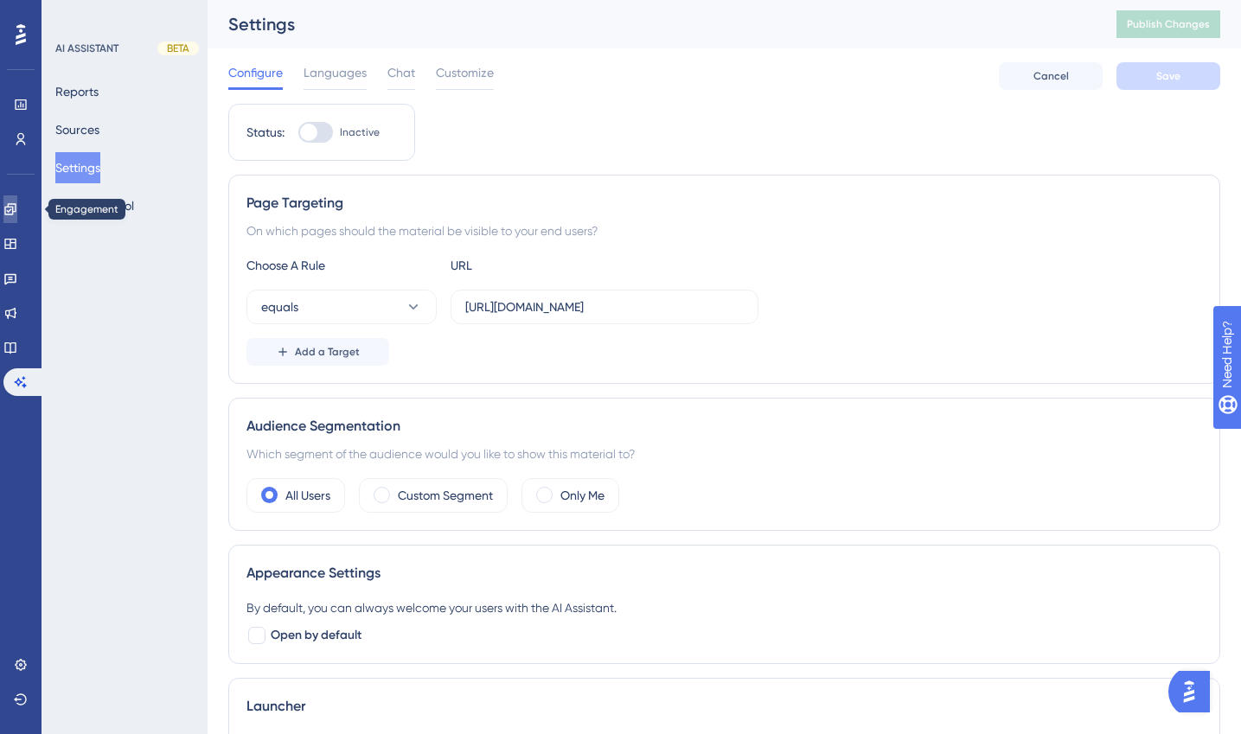
click at [17, 211] on link at bounding box center [10, 209] width 14 height 28
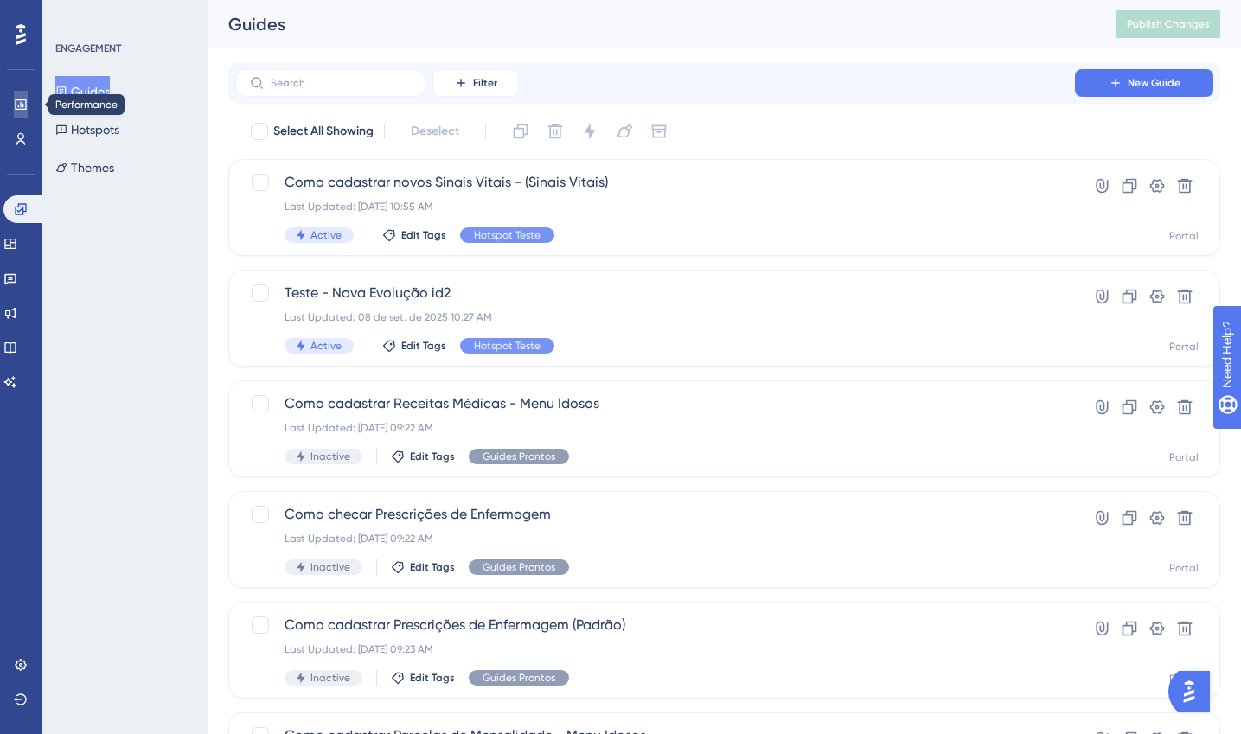
click at [19, 99] on icon at bounding box center [21, 105] width 14 height 14
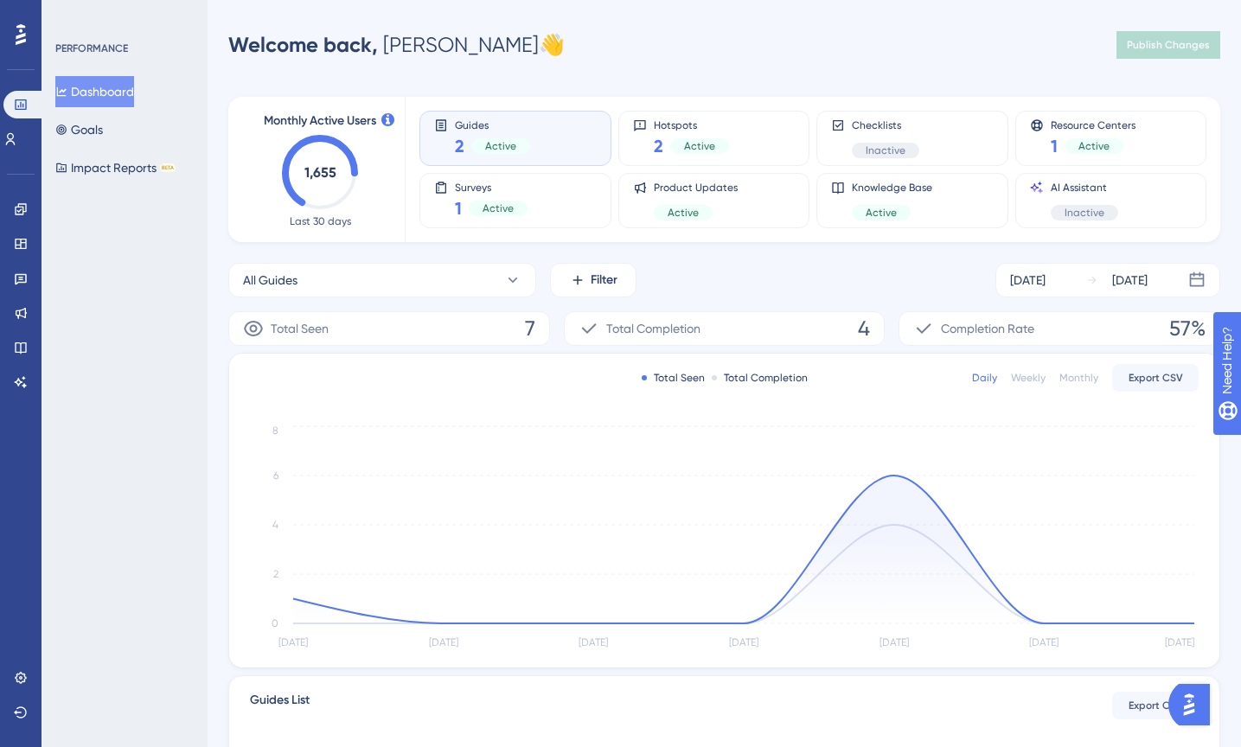
click at [727, 254] on div "Monthly Active Users 1,655 Last 30 days Guides 2 Active Hotspots 2 Active Check…" at bounding box center [724, 499] width 992 height 847
click at [1113, 145] on div "Active" at bounding box center [1094, 146] width 59 height 16
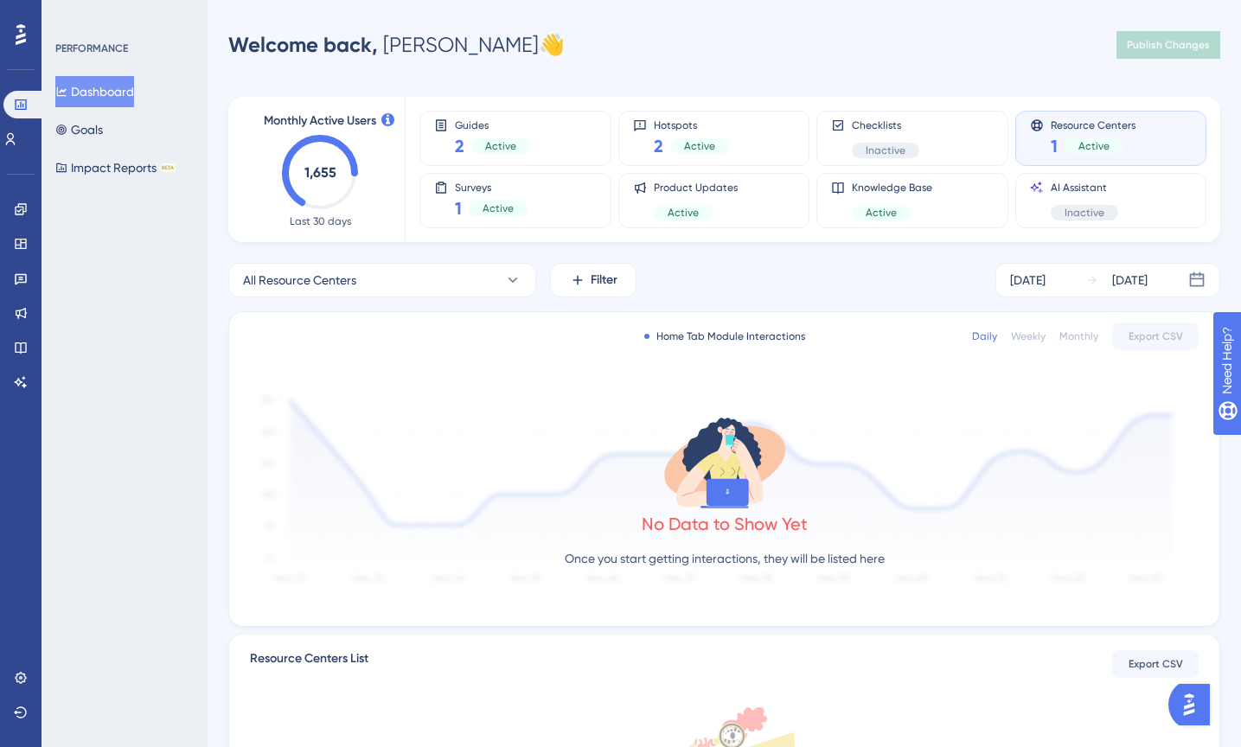
click at [362, 152] on div "Monthly Active Users 1,655 Last 30 days" at bounding box center [320, 170] width 128 height 118
click at [464, 133] on div "Guides 2 Active" at bounding box center [492, 139] width 75 height 40
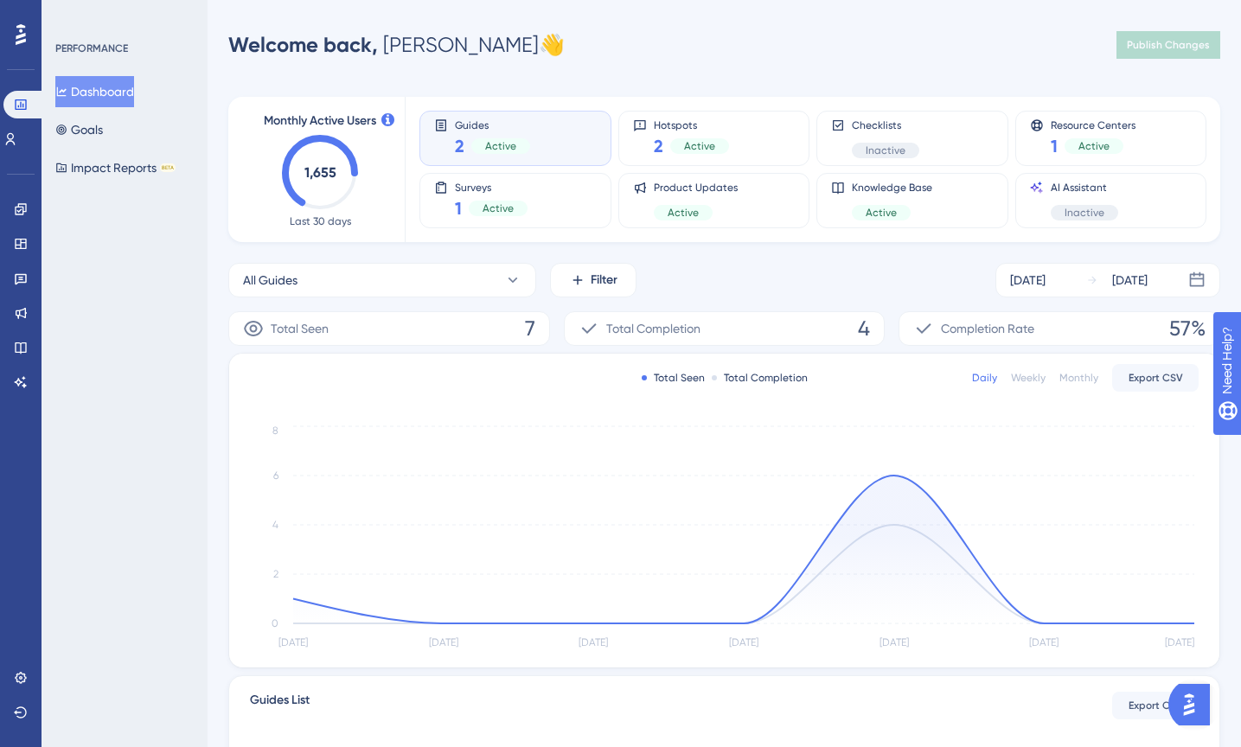
drag, startPoint x: 554, startPoint y: 134, endPoint x: 574, endPoint y: 169, distance: 40.3
click at [554, 135] on div "Guides 2 Active" at bounding box center [515, 139] width 163 height 40
click at [759, 265] on div "All Guides Filter [DATE] [DATE]" at bounding box center [724, 280] width 992 height 35
click at [1107, 136] on div "1 Active" at bounding box center [1093, 146] width 85 height 24
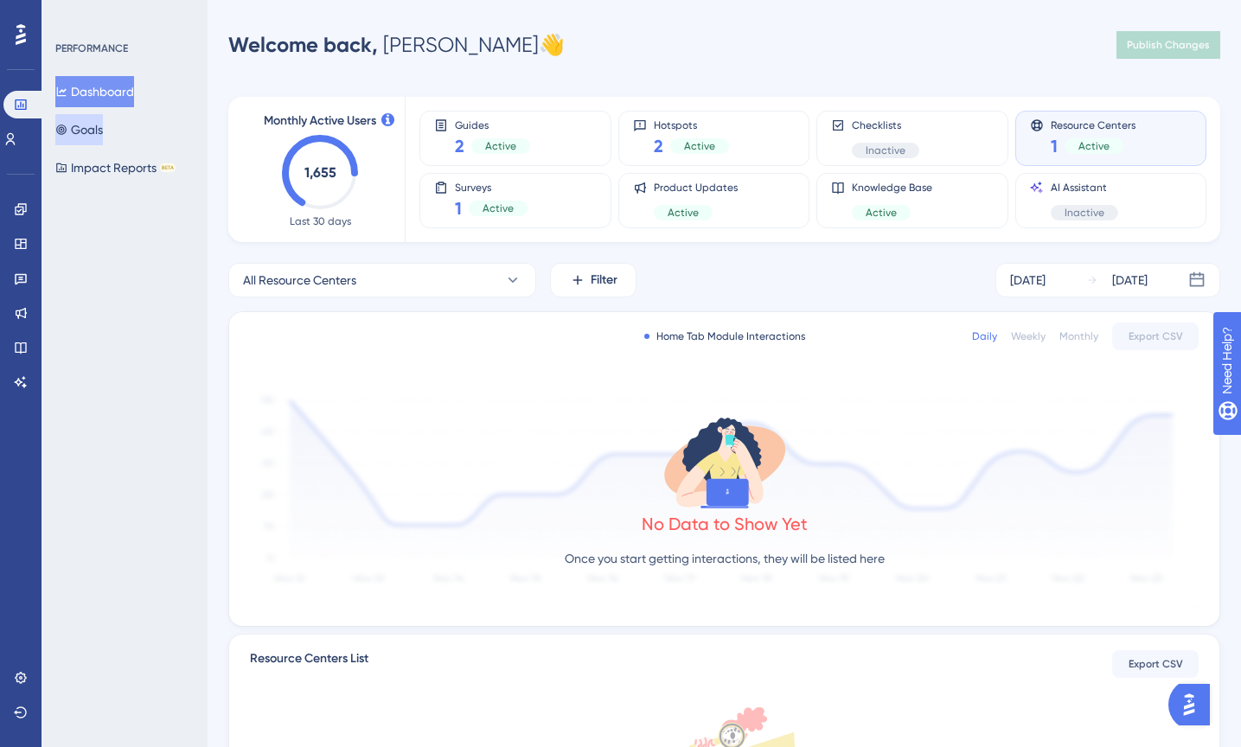
click at [103, 125] on button "Goals" at bounding box center [79, 129] width 48 height 31
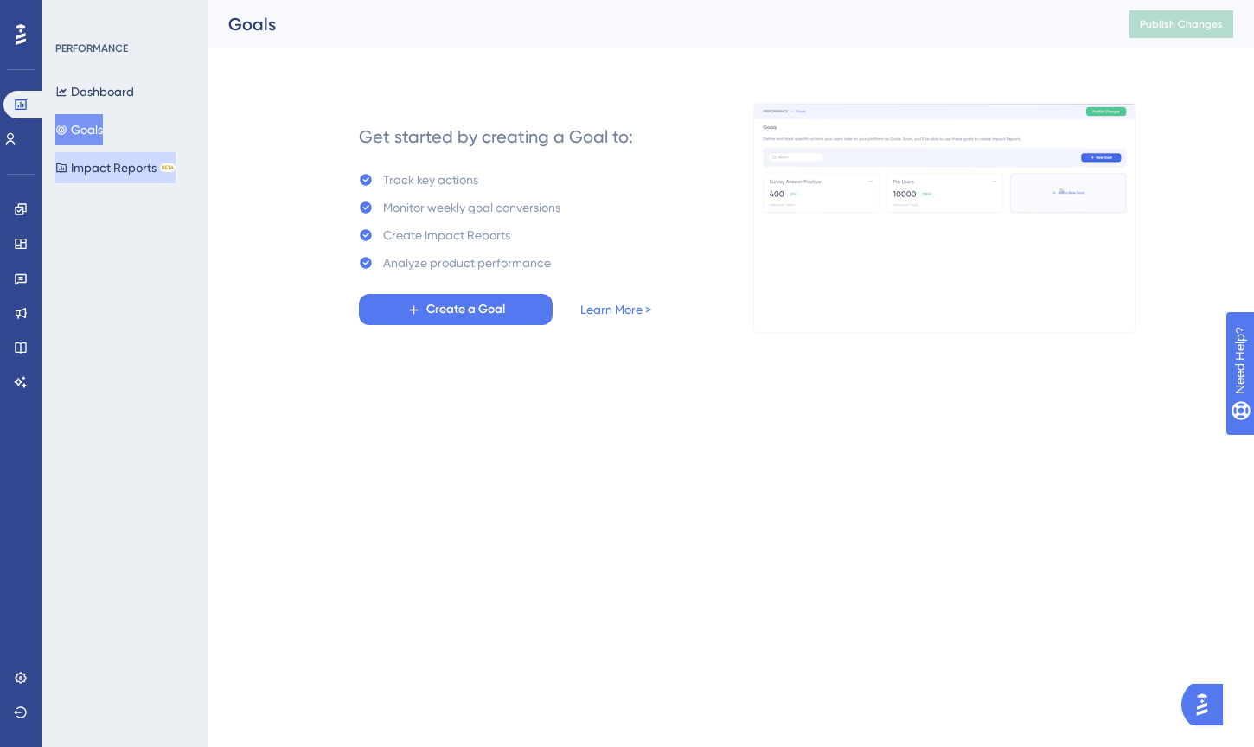
click at [119, 153] on button "Impact Reports BETA" at bounding box center [115, 167] width 120 height 31
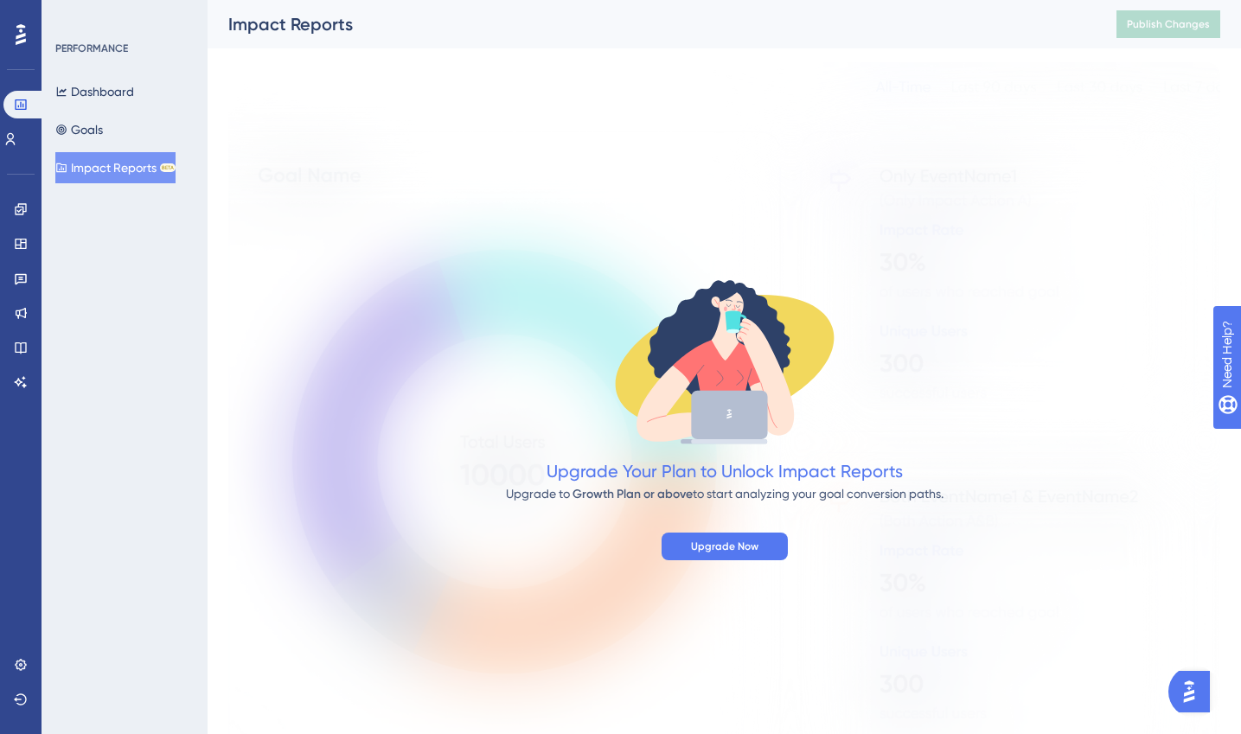
click at [25, 42] on div at bounding box center [21, 35] width 28 height 28
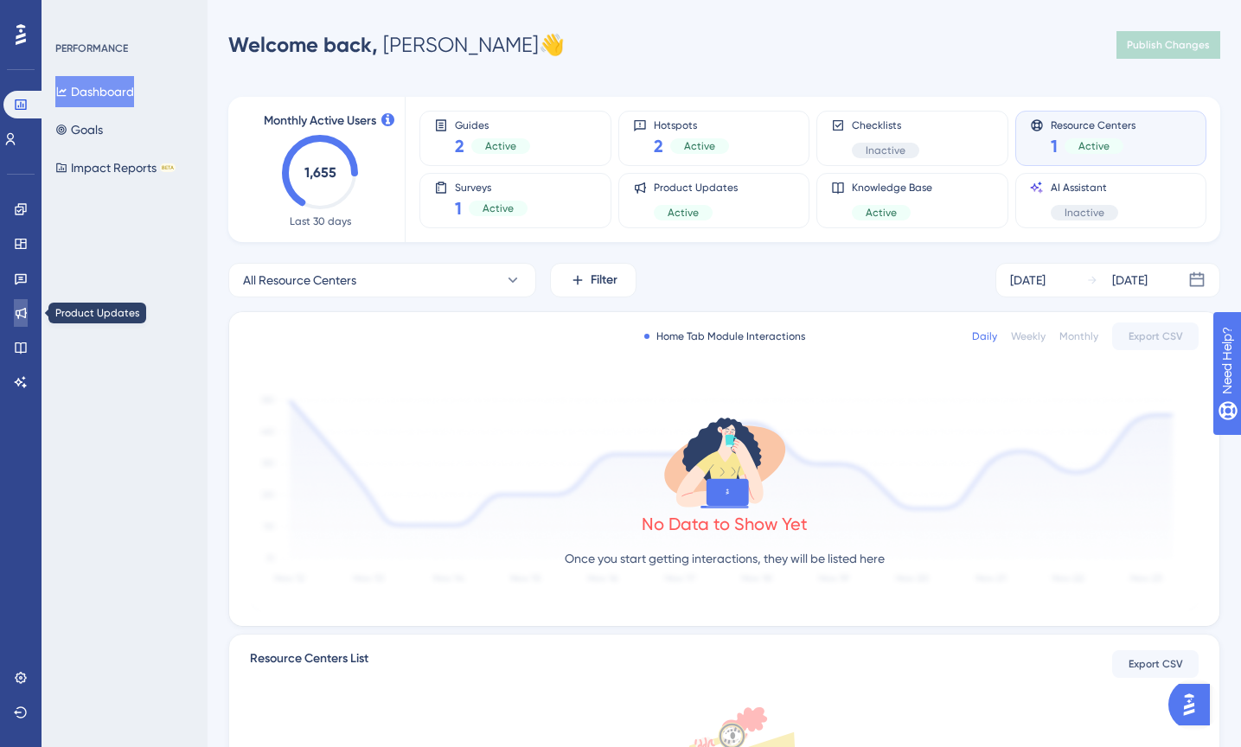
click at [23, 299] on link at bounding box center [21, 313] width 14 height 28
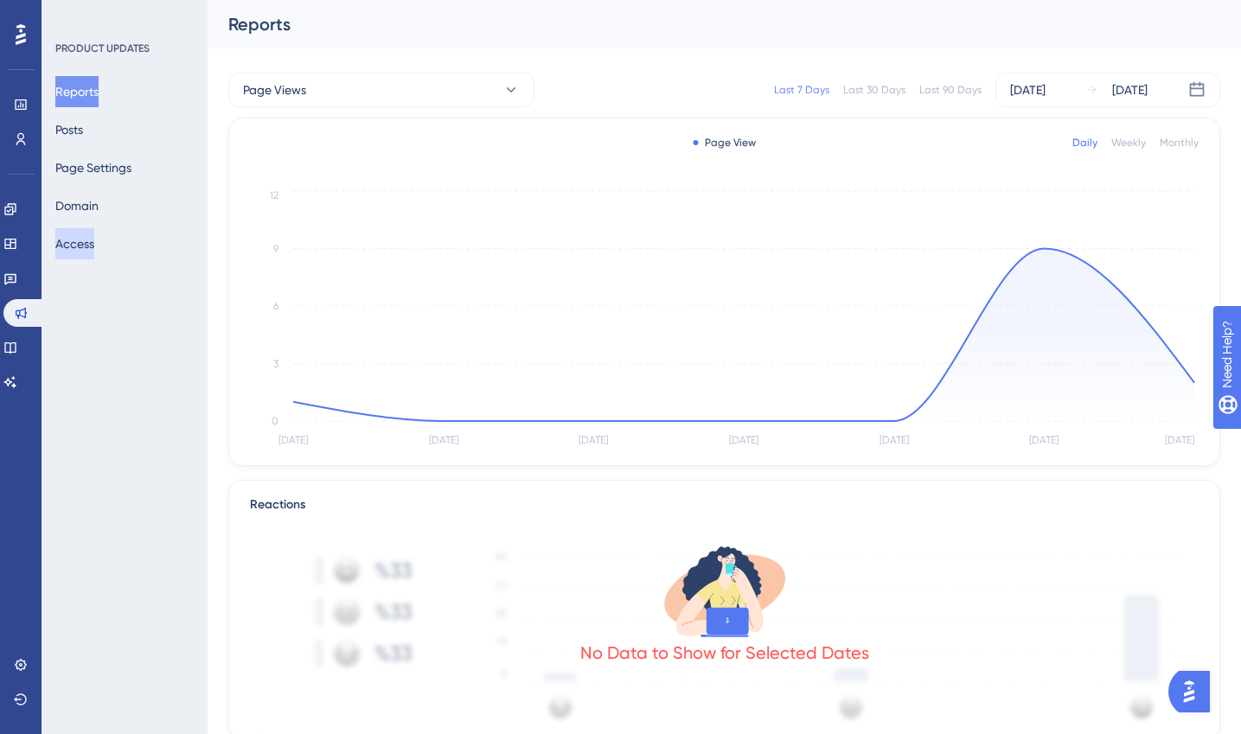
click at [94, 240] on button "Access" at bounding box center [74, 243] width 39 height 31
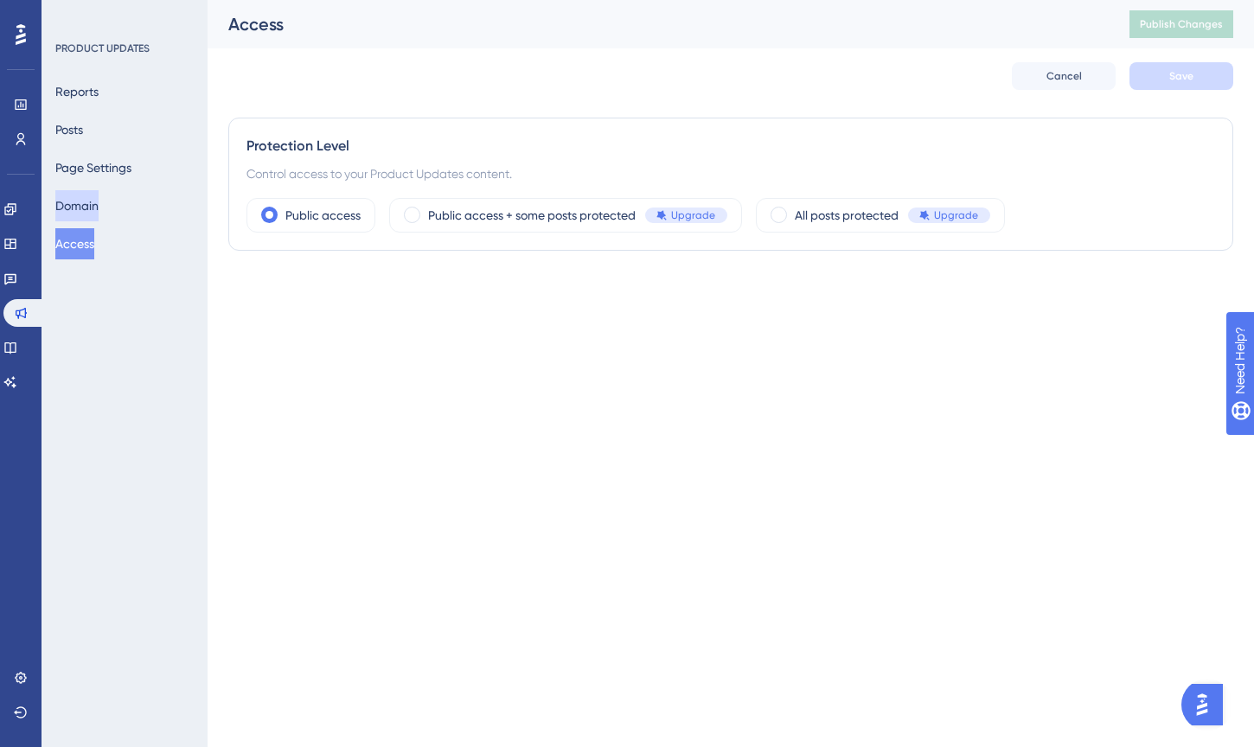
click at [99, 201] on button "Domain" at bounding box center [76, 205] width 43 height 31
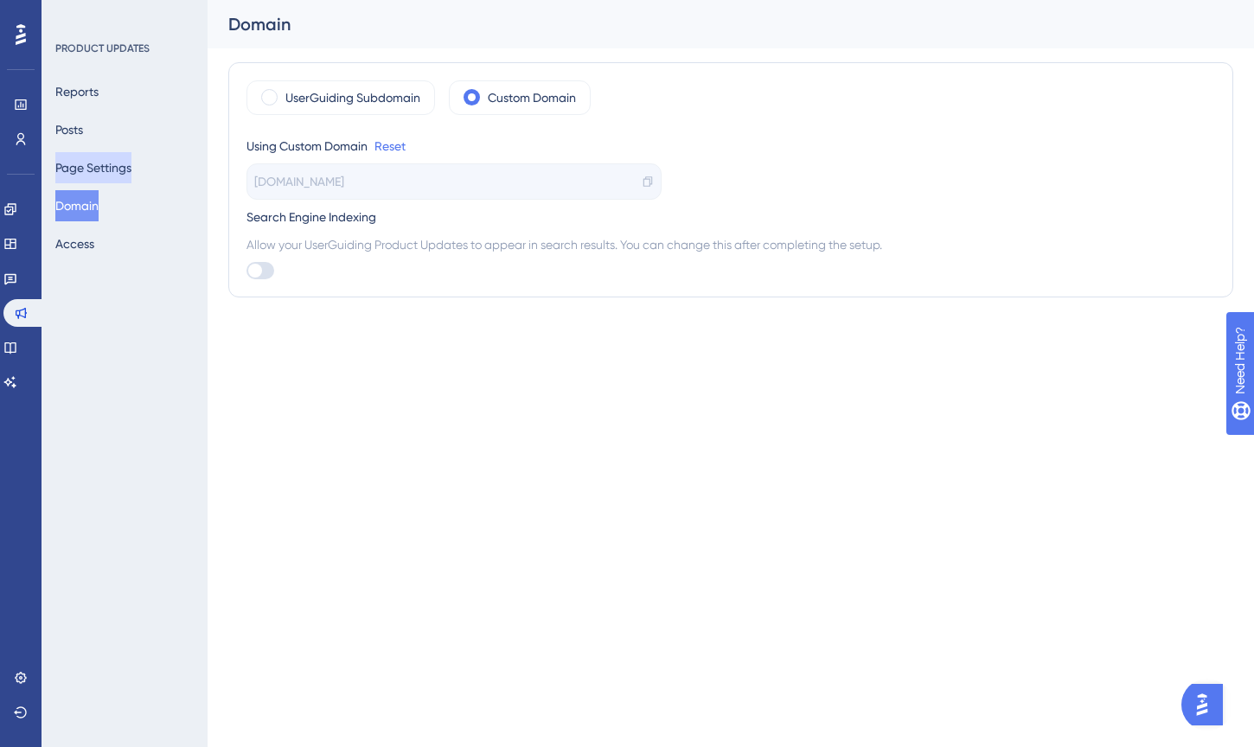
click at [108, 166] on button "Page Settings" at bounding box center [93, 167] width 76 height 31
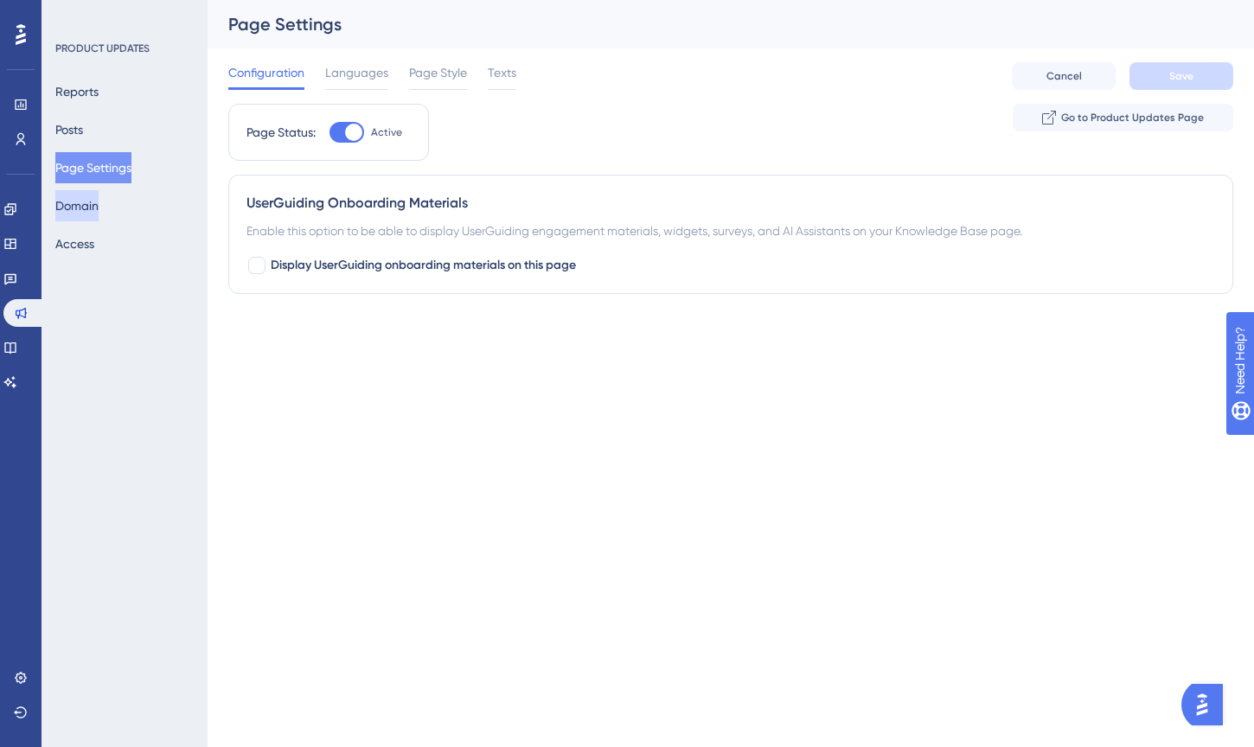
click at [98, 206] on button "Domain" at bounding box center [76, 205] width 43 height 31
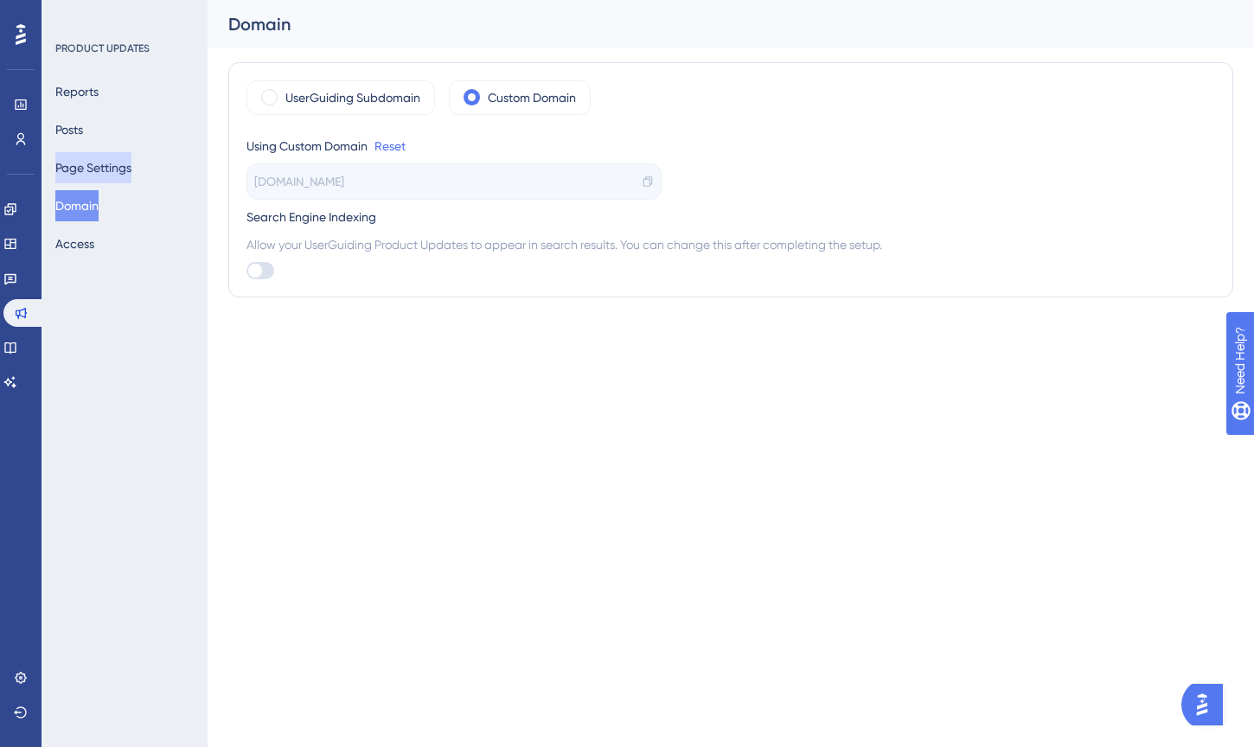
click at [106, 169] on button "Page Settings" at bounding box center [93, 167] width 76 height 31
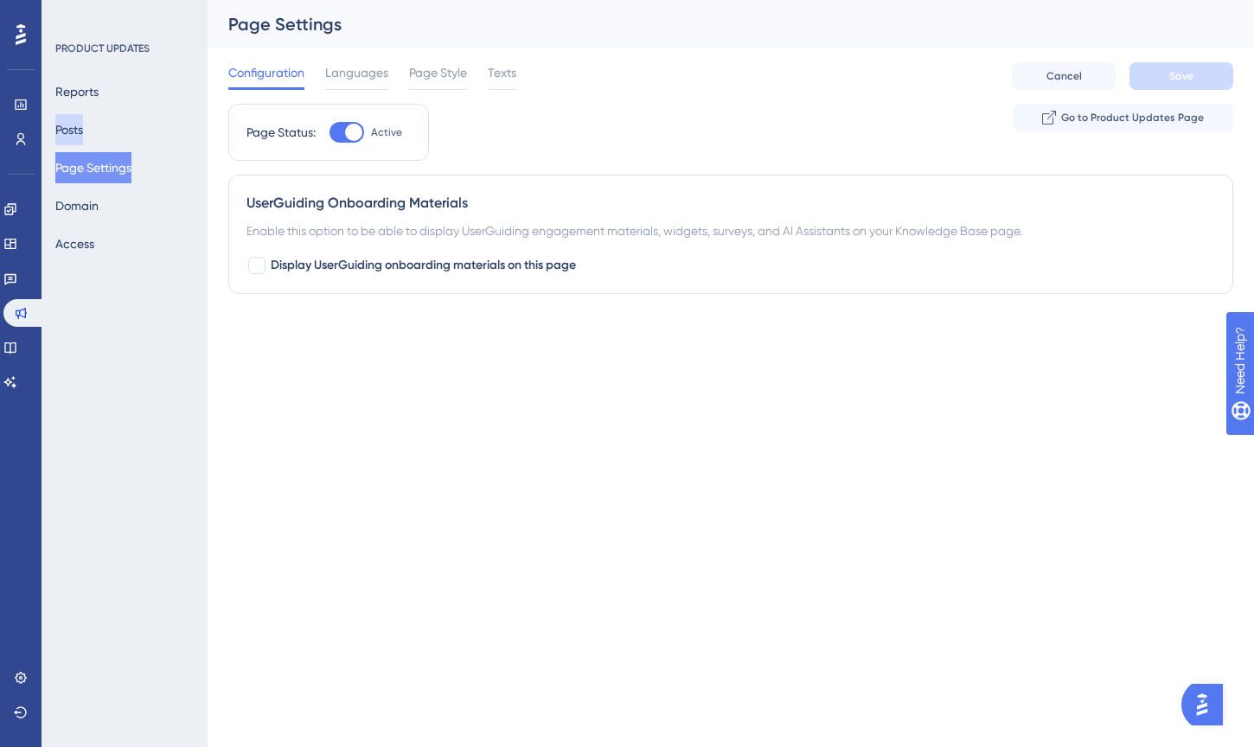
click at [83, 125] on button "Posts" at bounding box center [69, 129] width 28 height 31
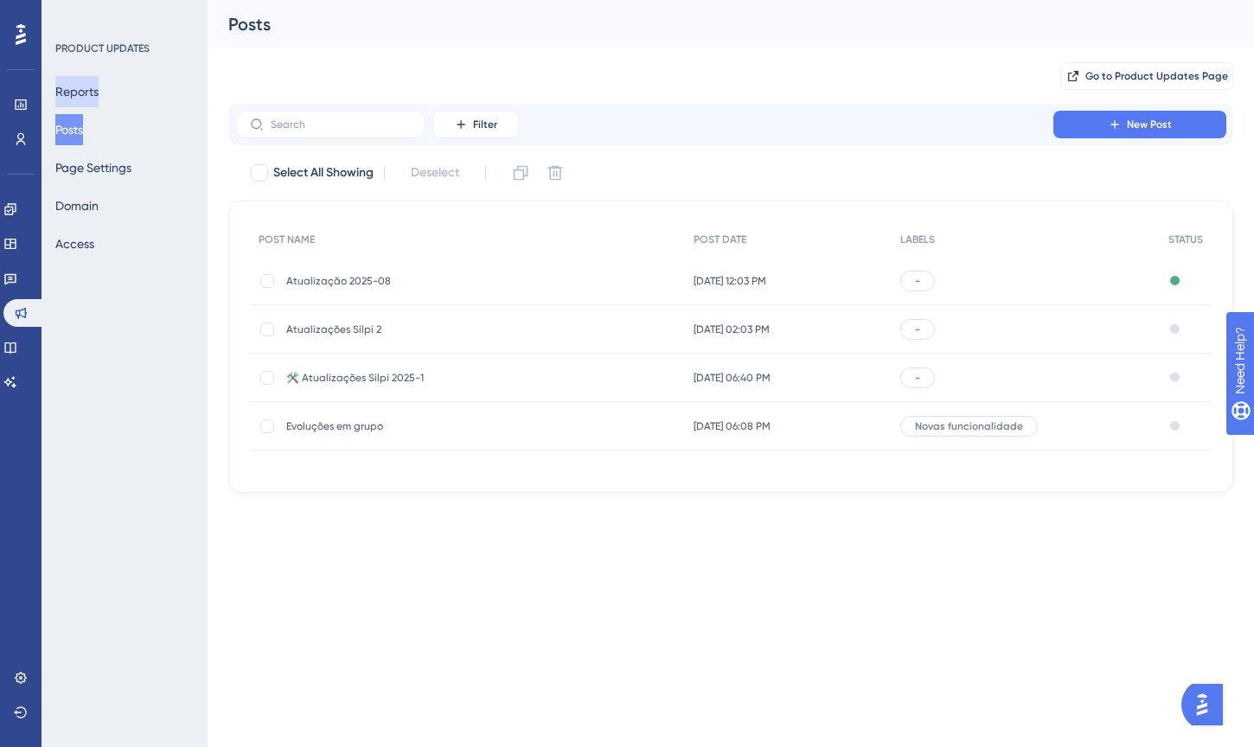
click at [99, 90] on button "Reports" at bounding box center [76, 91] width 43 height 31
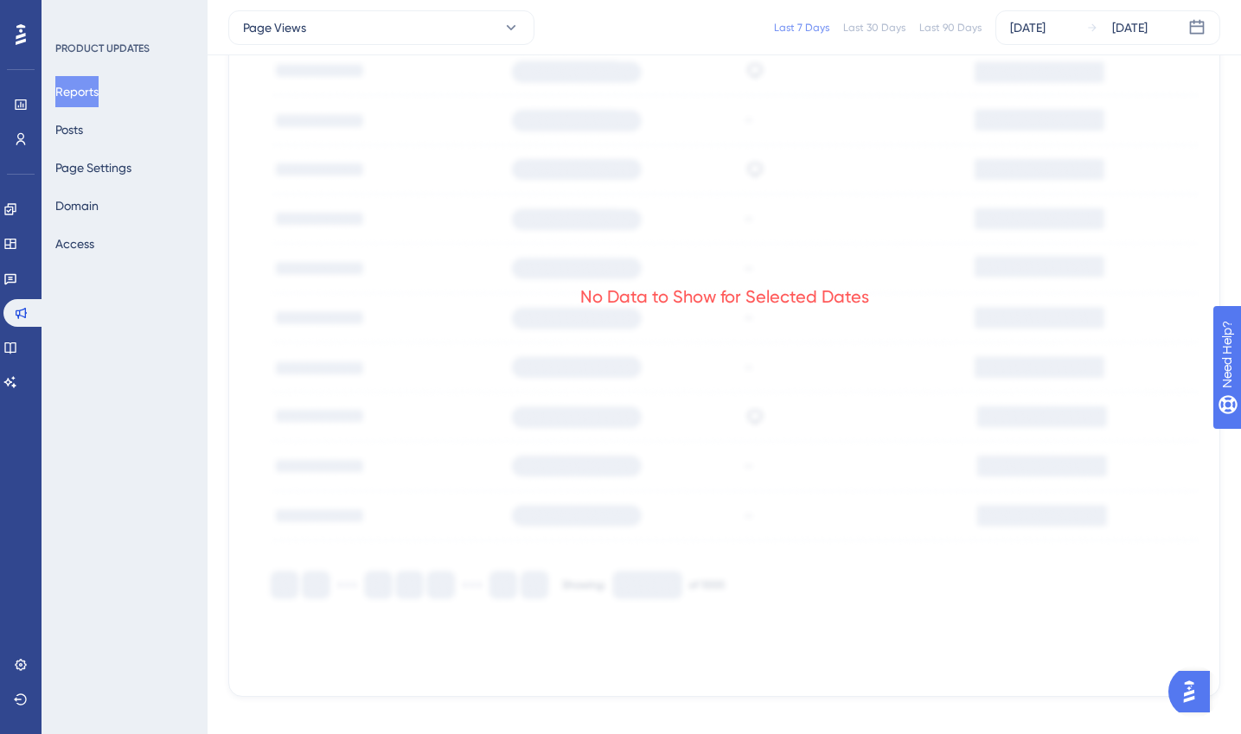
scroll to position [855, 0]
